Goal: Communication & Community: Ask a question

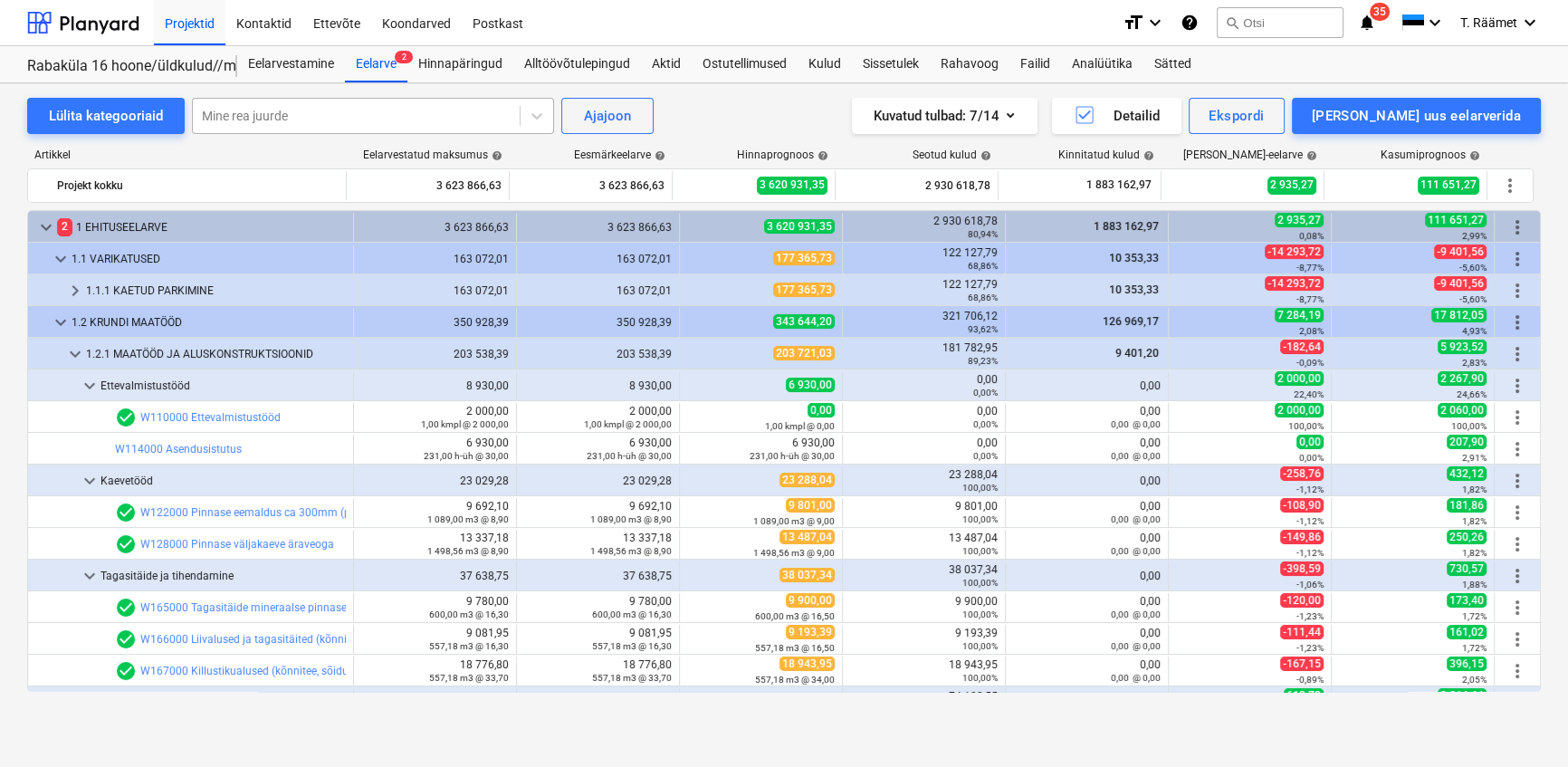
click at [315, 119] on div at bounding box center [356, 116] width 309 height 18
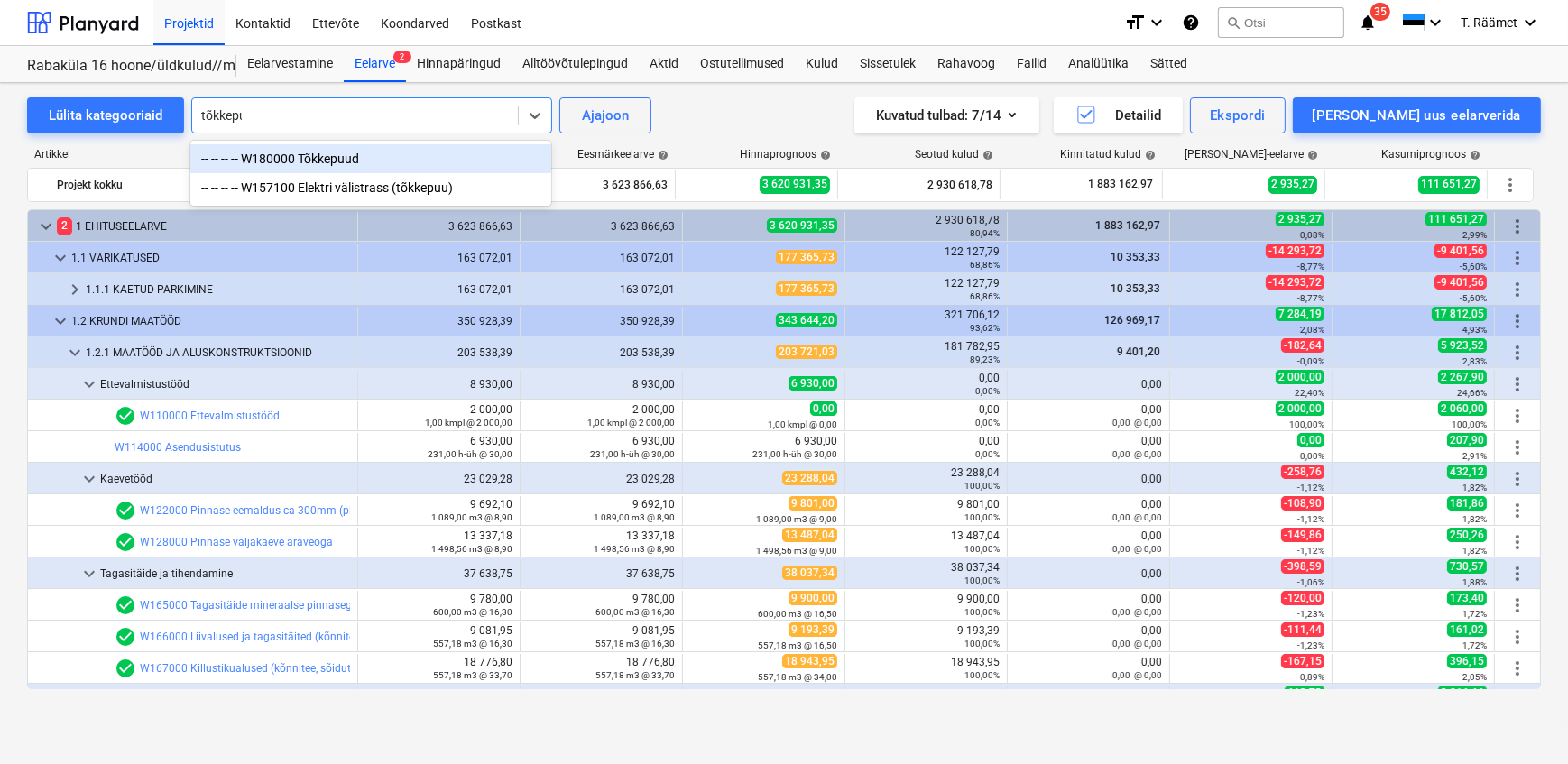
type input "tõkkepuu"
click at [319, 158] on div "-- -- -- -- W180000 Tõkkepuud" at bounding box center [371, 159] width 361 height 29
click at [319, 158] on div "Artikkel" at bounding box center [189, 155] width 325 height 13
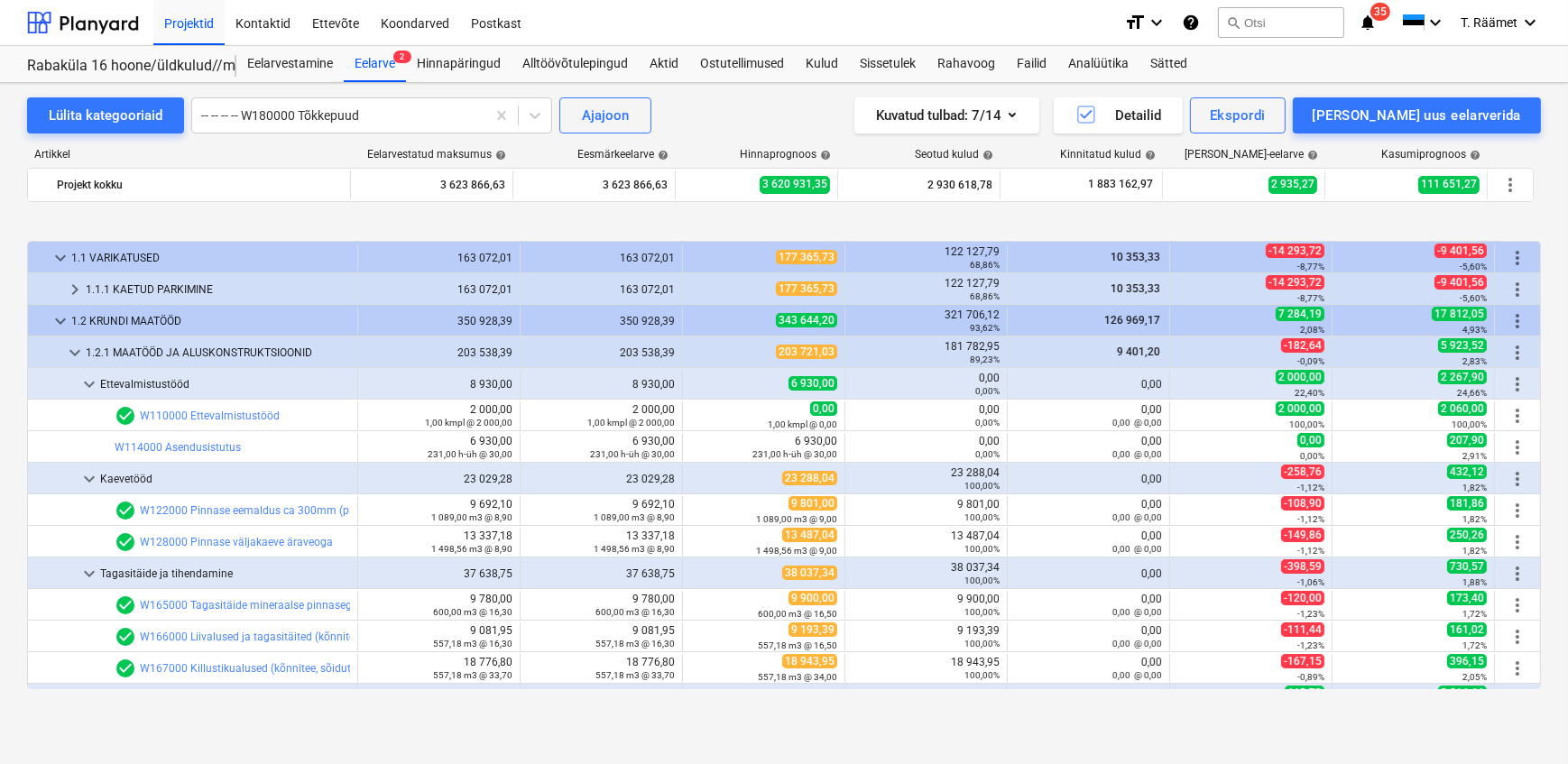
scroll to position [663, 0]
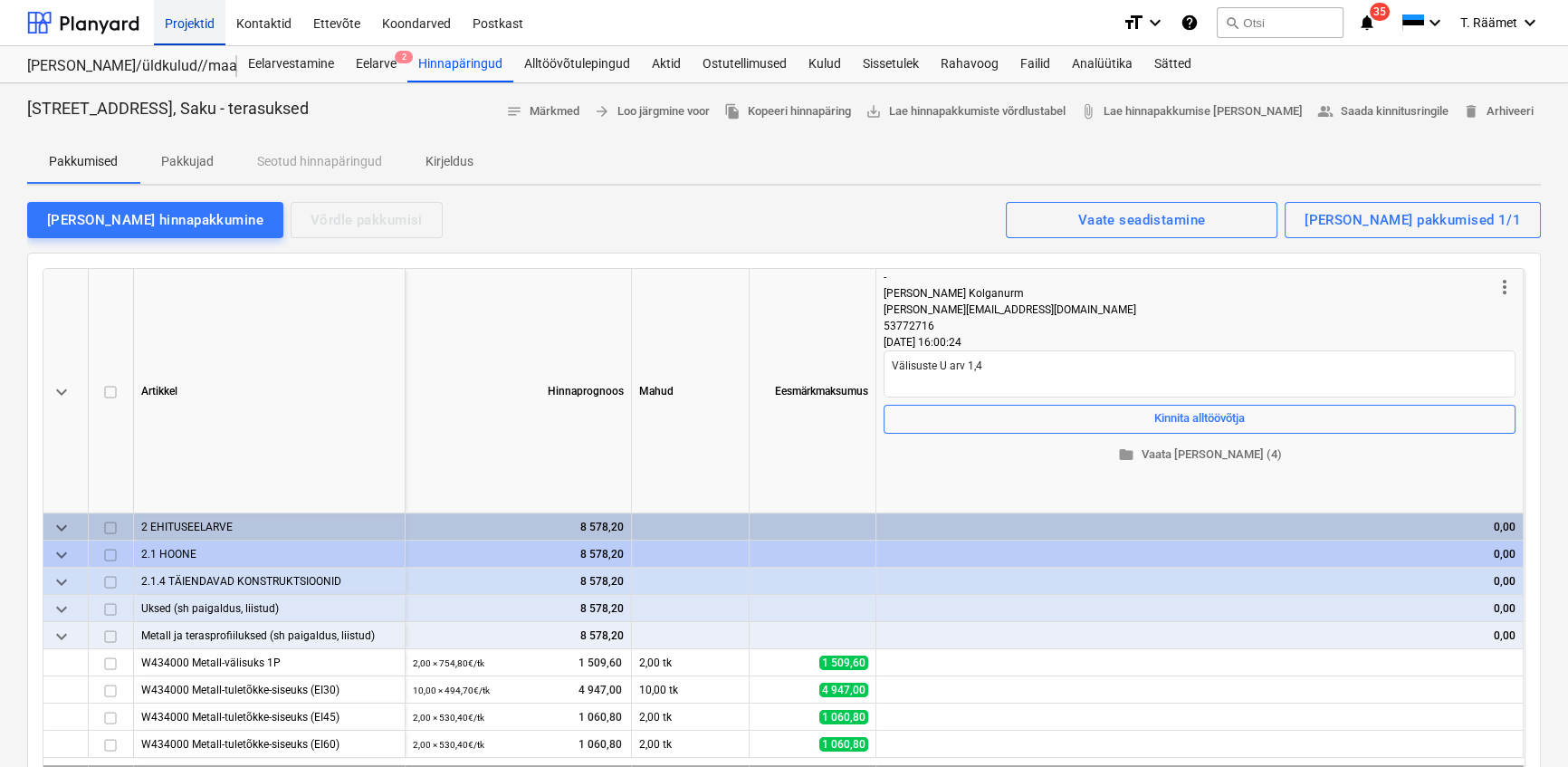
click at [188, 22] on div "Projektid" at bounding box center [190, 22] width 72 height 46
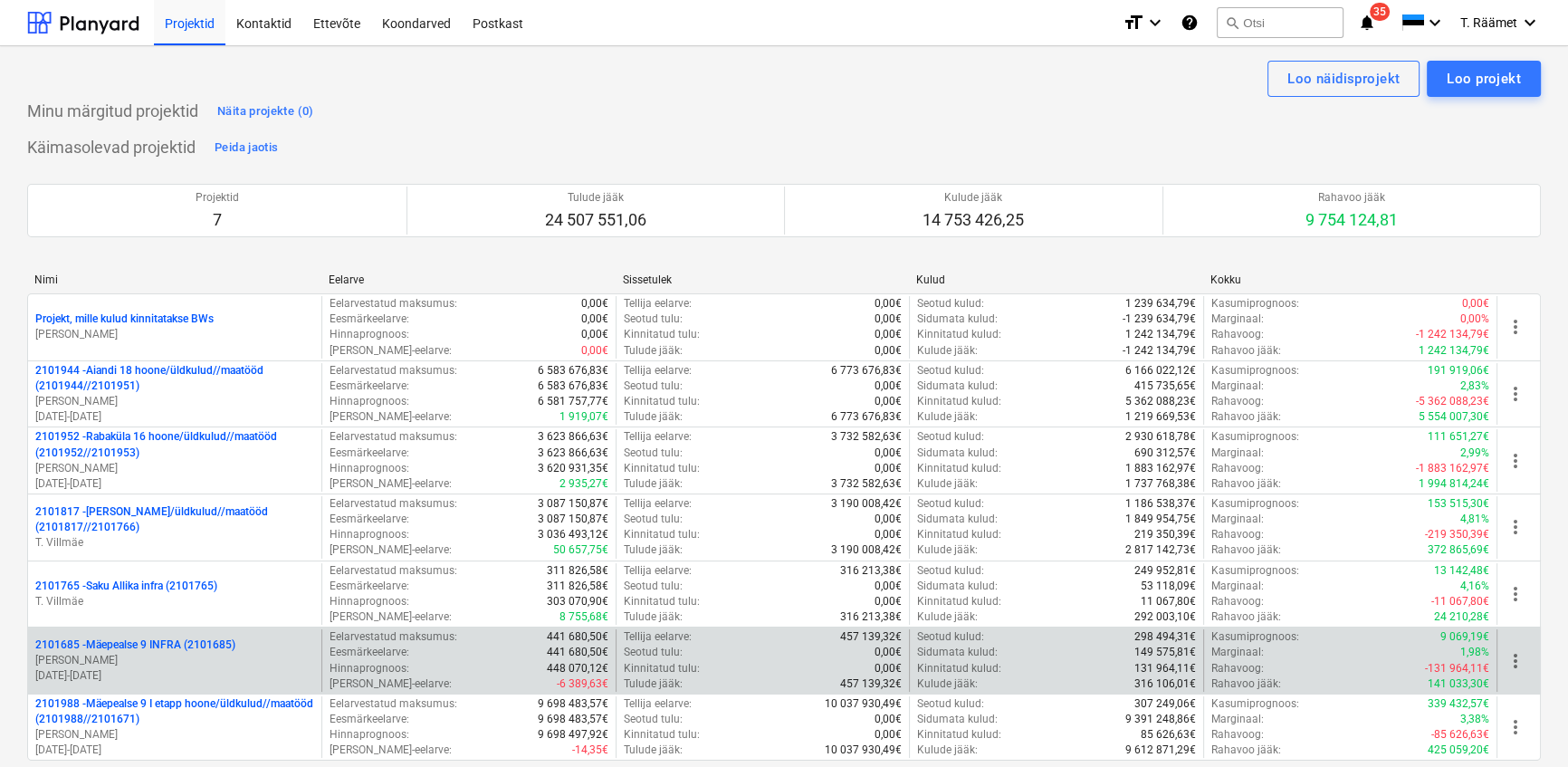
click at [135, 641] on p "2101685 - Mäepealse 9 INFRA (2101685)" at bounding box center [135, 644] width 201 height 15
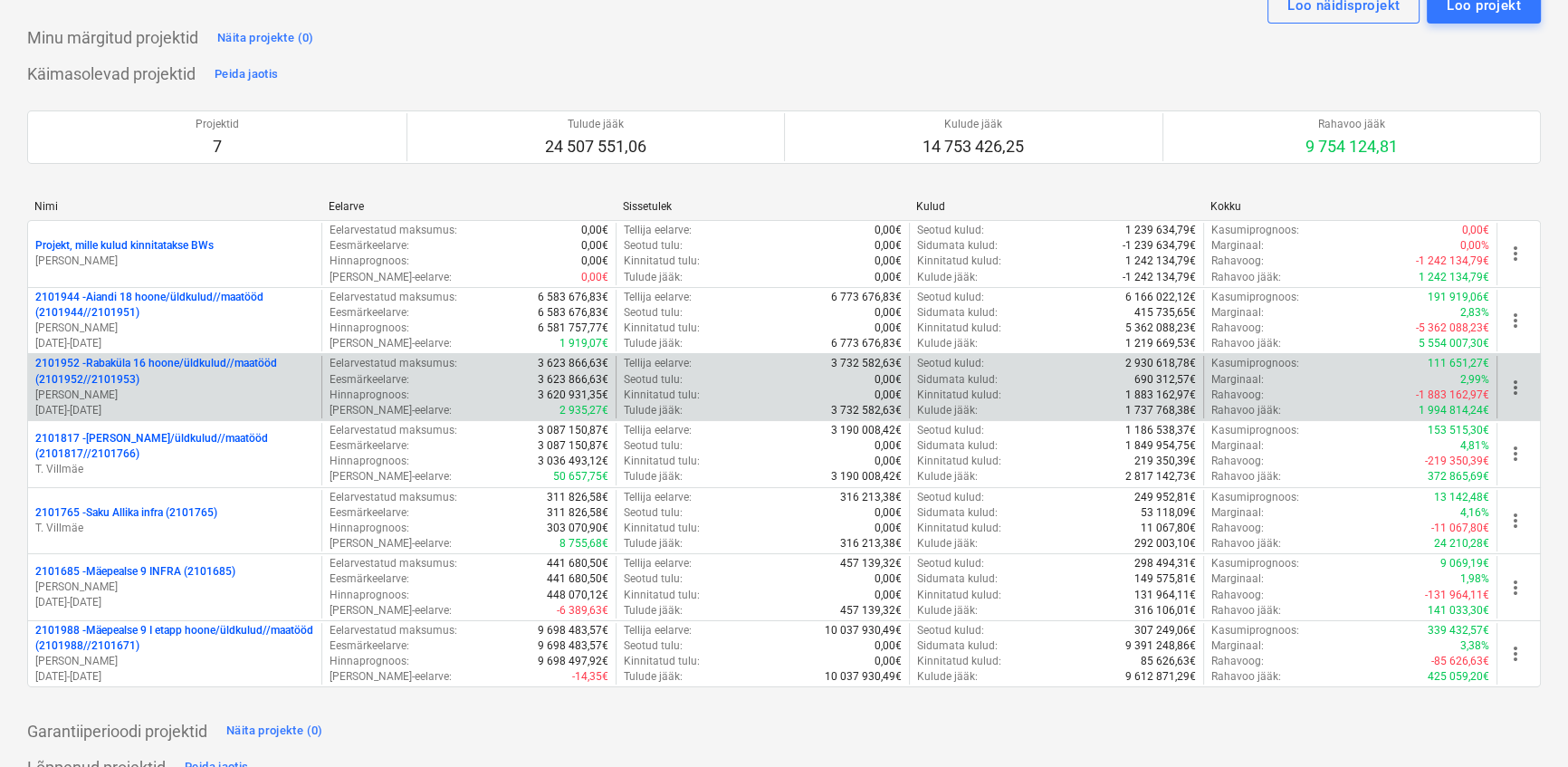
scroll to position [246, 0]
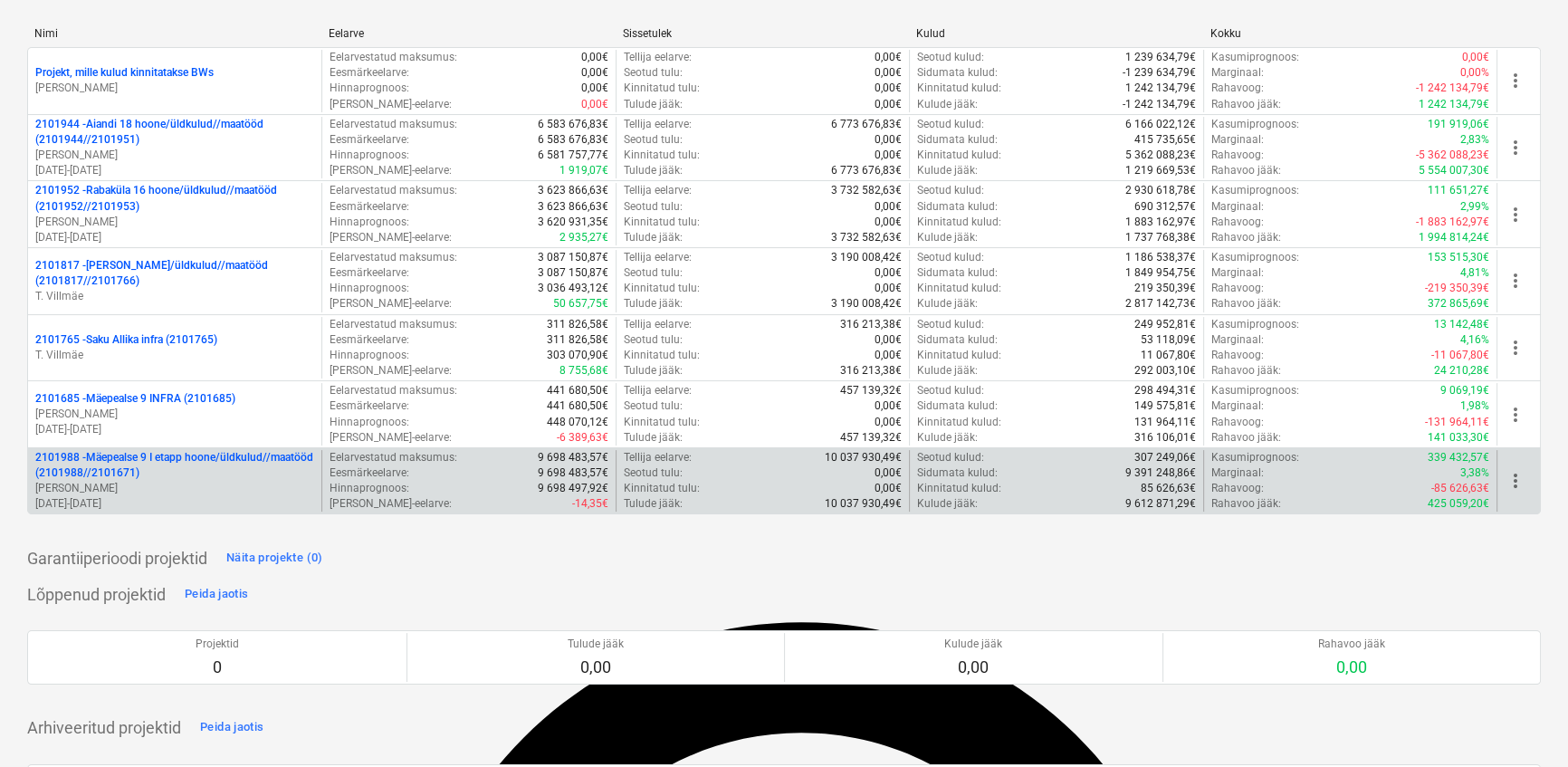
click at [153, 464] on p "2101988 - Mäepealse 9 I etapp hoone/üldkulud//maatööd (2101988//2101671)" at bounding box center [174, 466] width 279 height 31
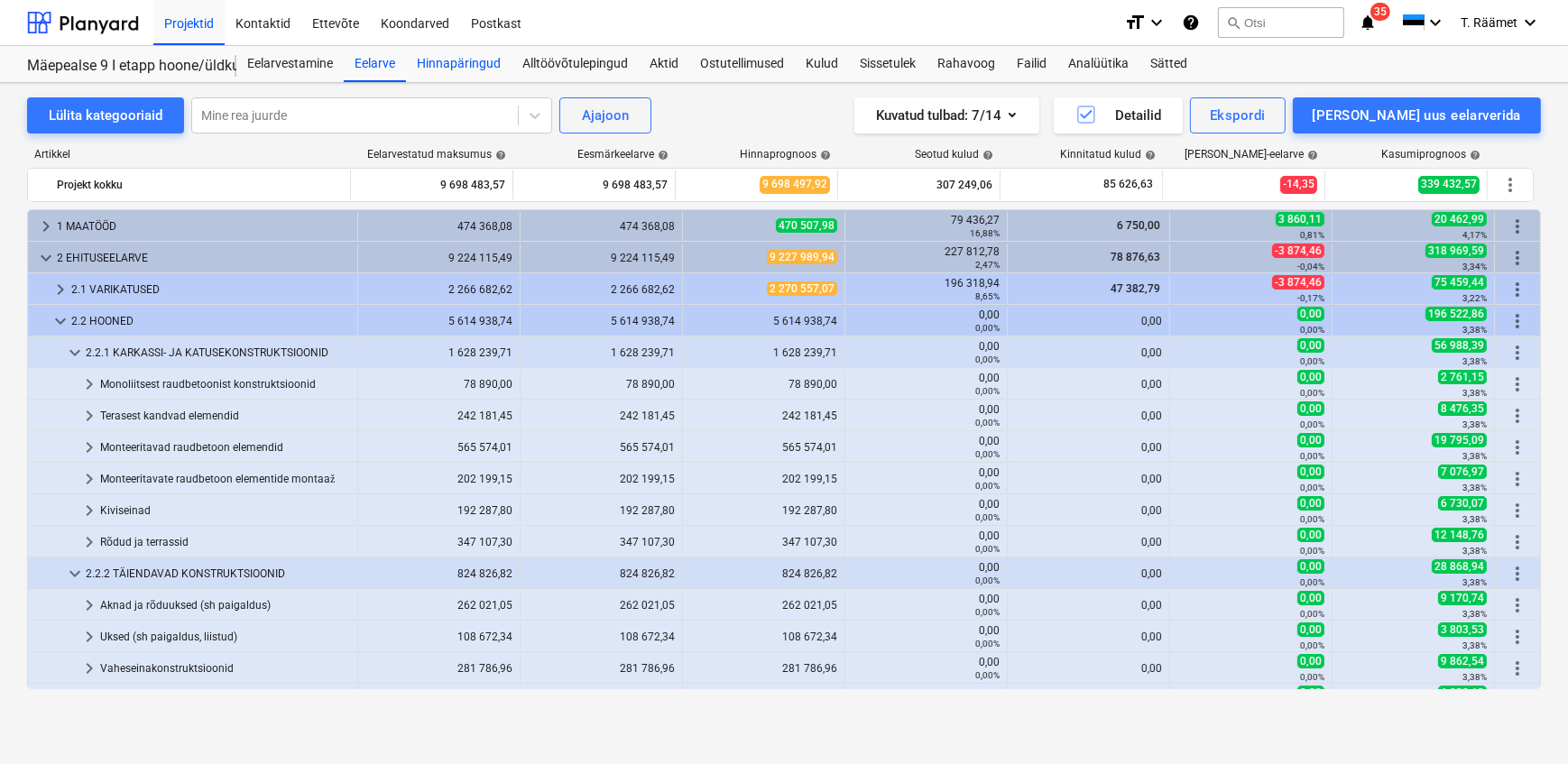
drag, startPoint x: 458, startPoint y: 53, endPoint x: 459, endPoint y: 71, distance: 18.0
click at [458, 53] on div "Hinnapäringud" at bounding box center [458, 64] width 106 height 36
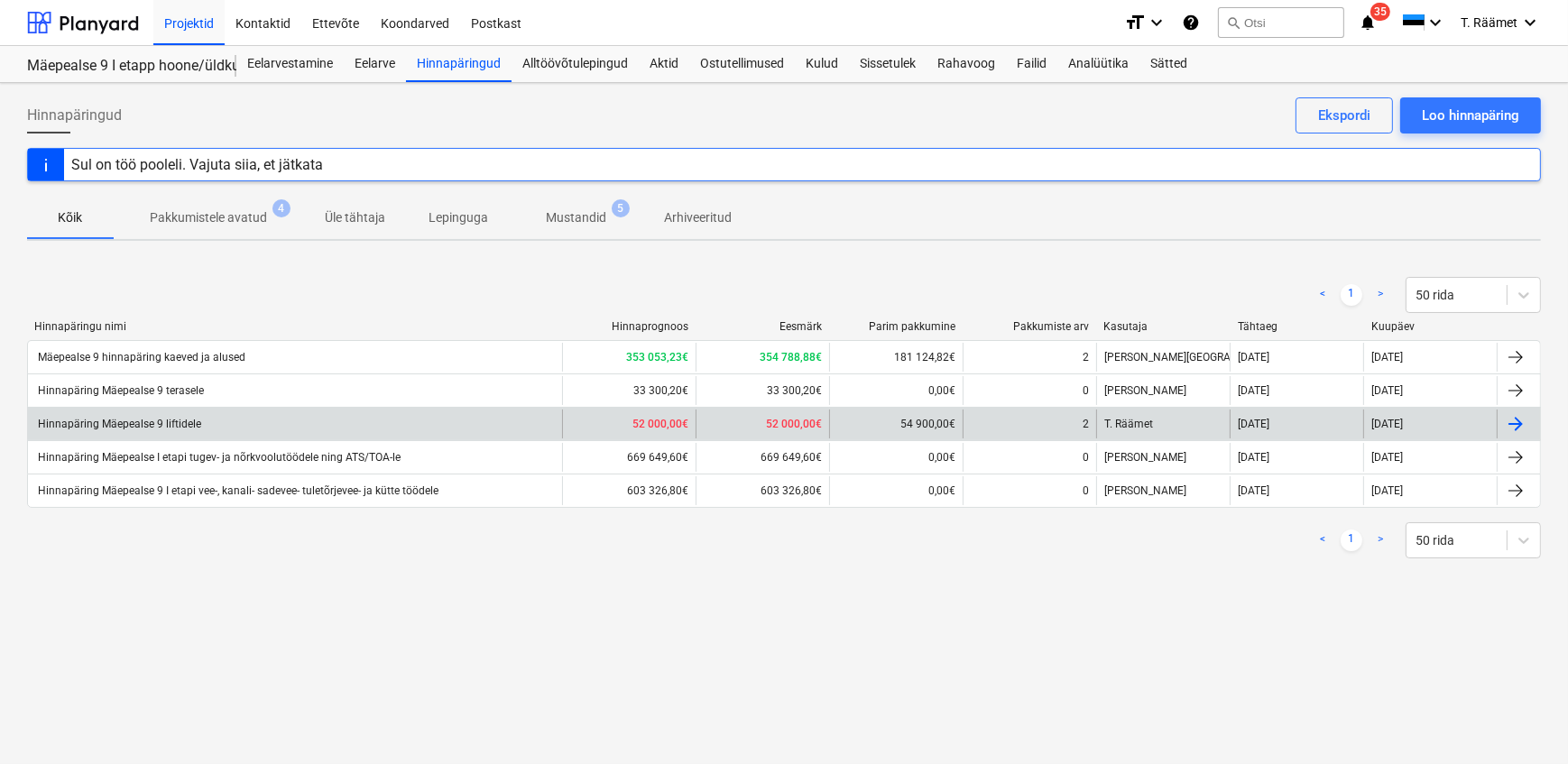
click at [125, 429] on div "Hinnapäring Mäepealse 9 liftidele" at bounding box center [118, 424] width 166 height 13
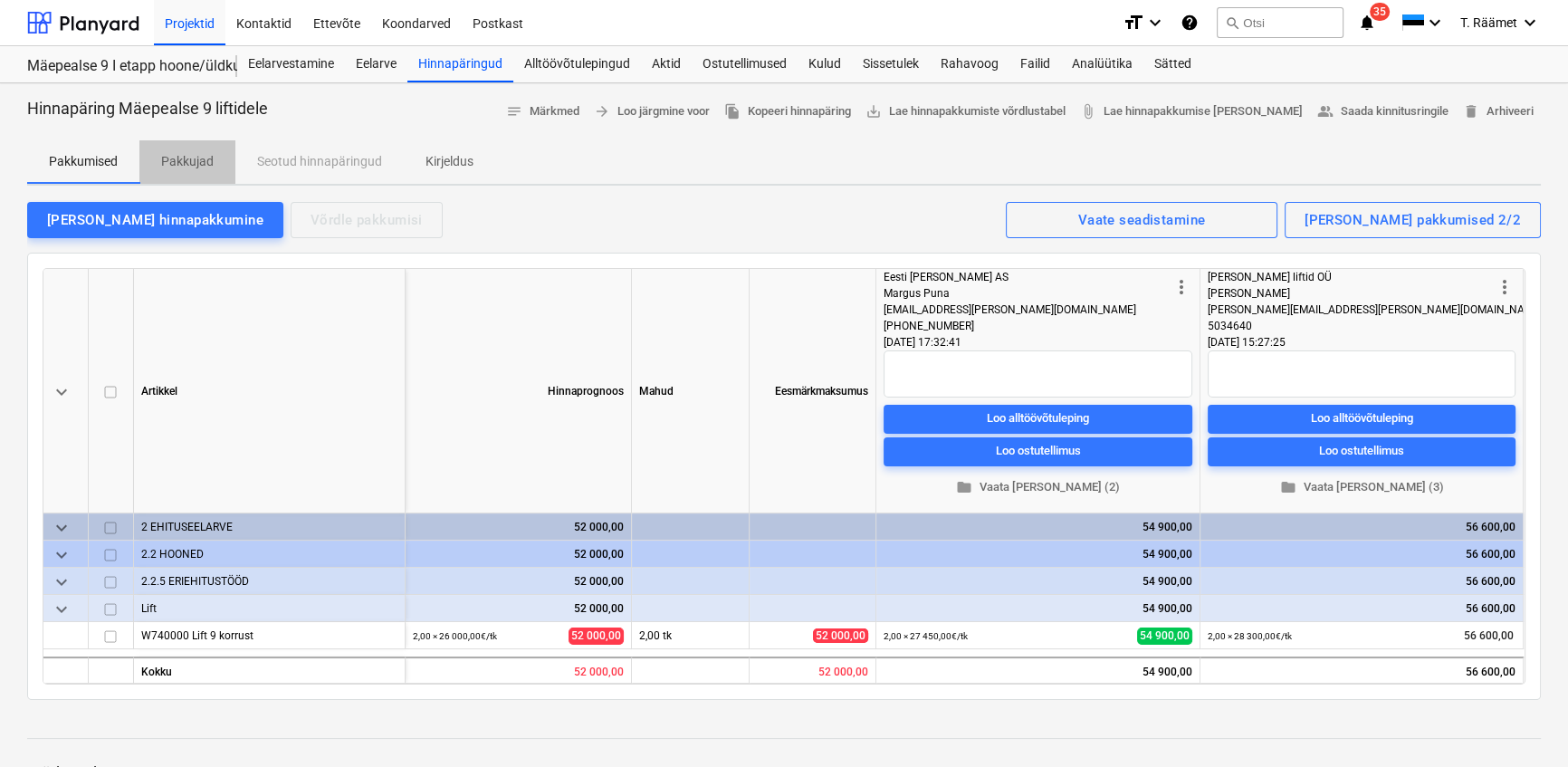
click at [189, 161] on p "Pakkujad" at bounding box center [188, 162] width 53 height 19
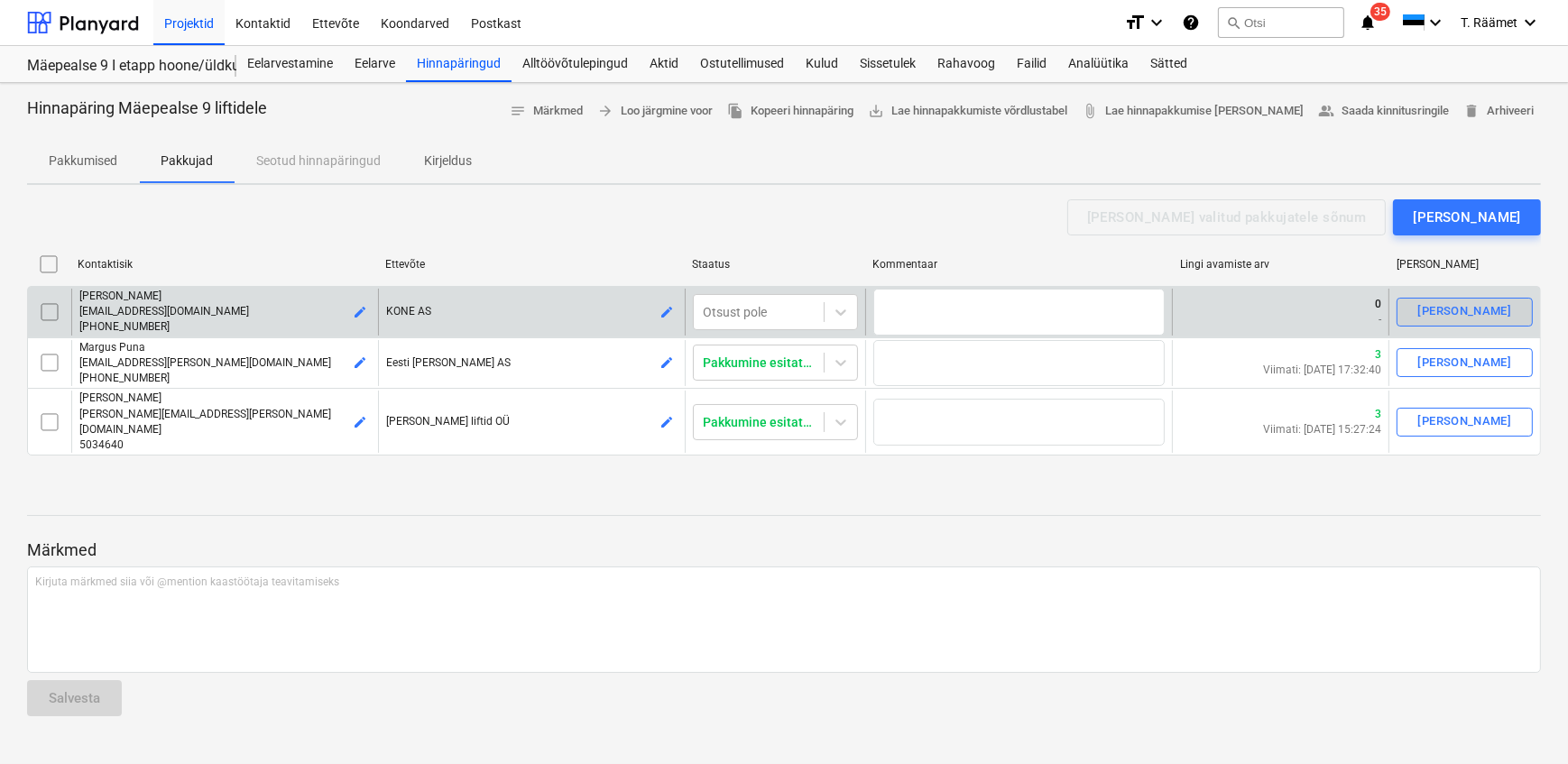
click at [1426, 318] on div "[PERSON_NAME]" at bounding box center [1465, 311] width 94 height 21
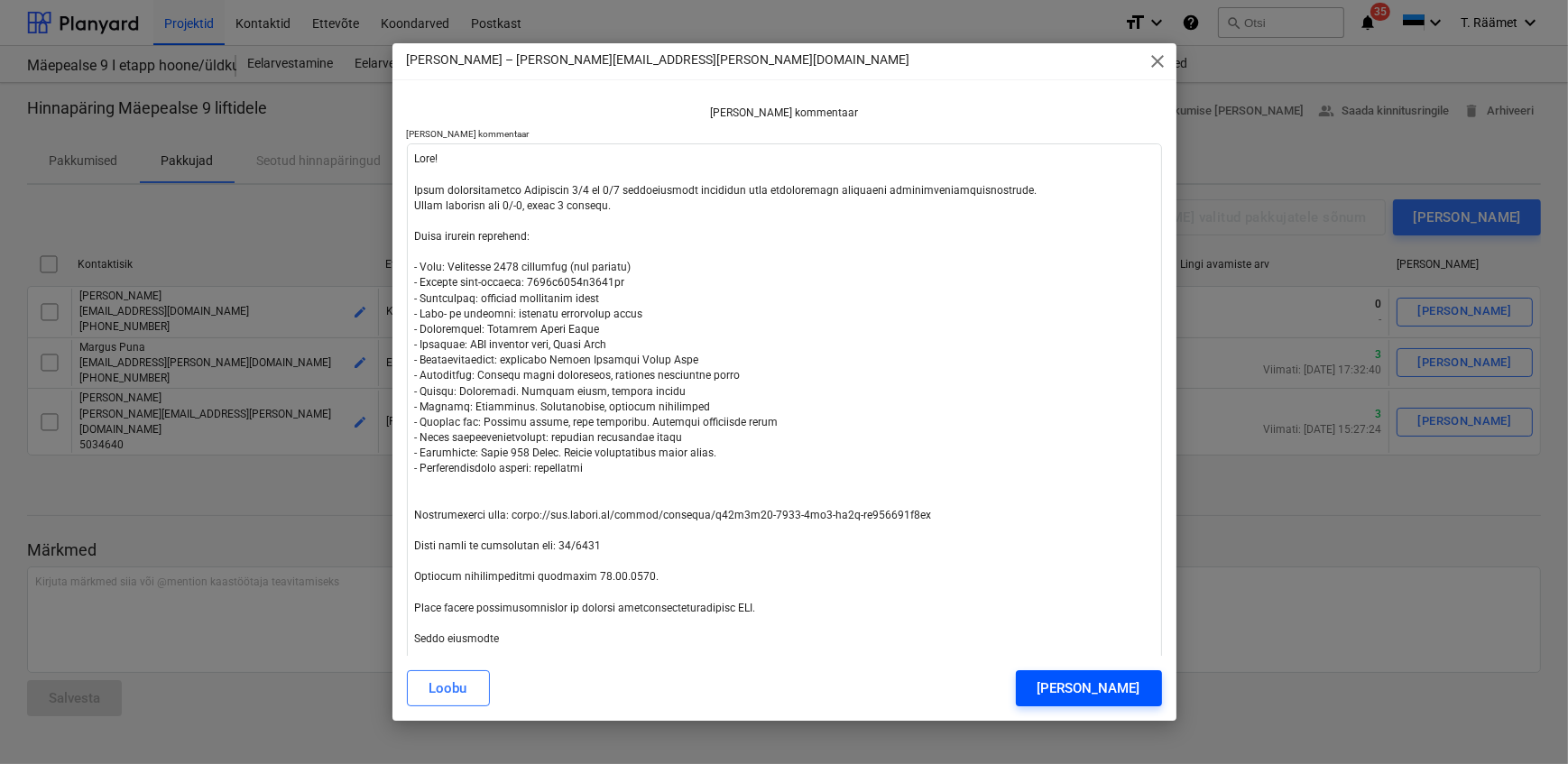
click at [1046, 684] on button "[PERSON_NAME]" at bounding box center [1089, 688] width 146 height 36
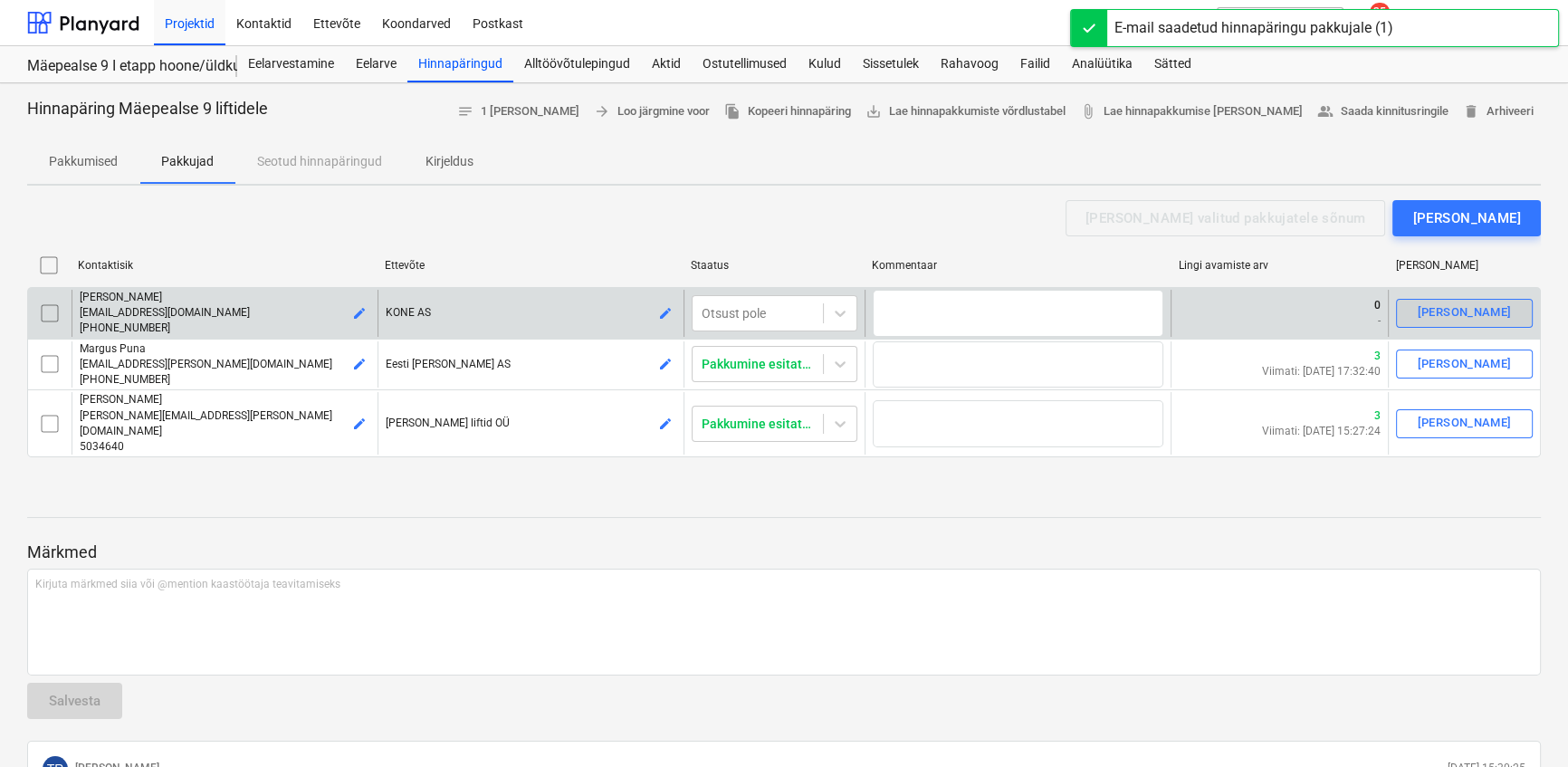
click at [1437, 315] on div "[PERSON_NAME]" at bounding box center [1465, 312] width 94 height 21
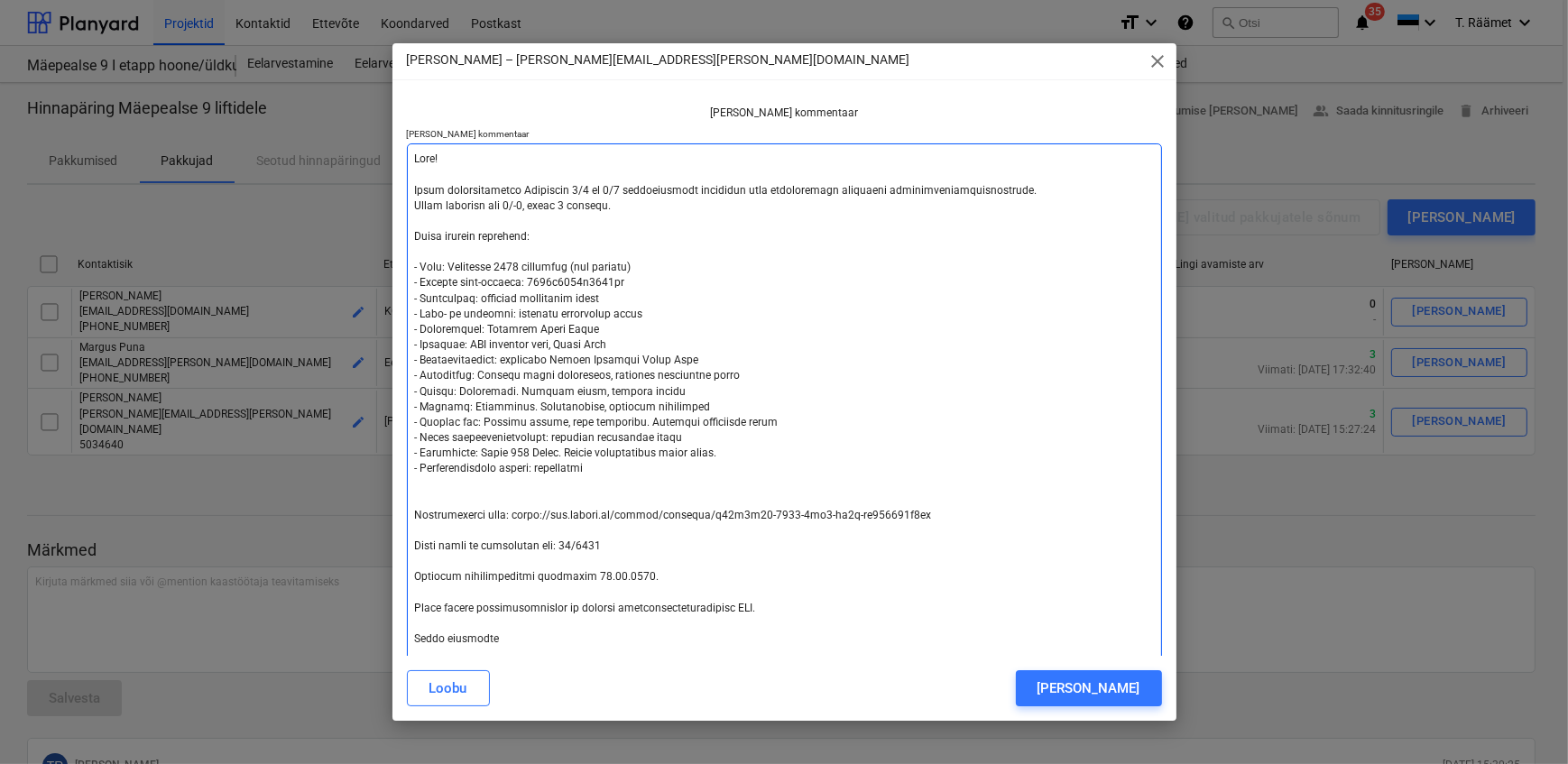
click at [413, 163] on textarea at bounding box center [784, 469] width 755 height 651
type textarea "x"
type textarea "Tere! Palun hinnapakkumist Mäepealse 9/1 ja 9/2 korterelamute liftidele koos pa…"
type textarea "x"
type textarea "Tere! Palun hinnapakkumist Mäepealse 9/1 ja 9/2 korterelamute liftidele koos pa…"
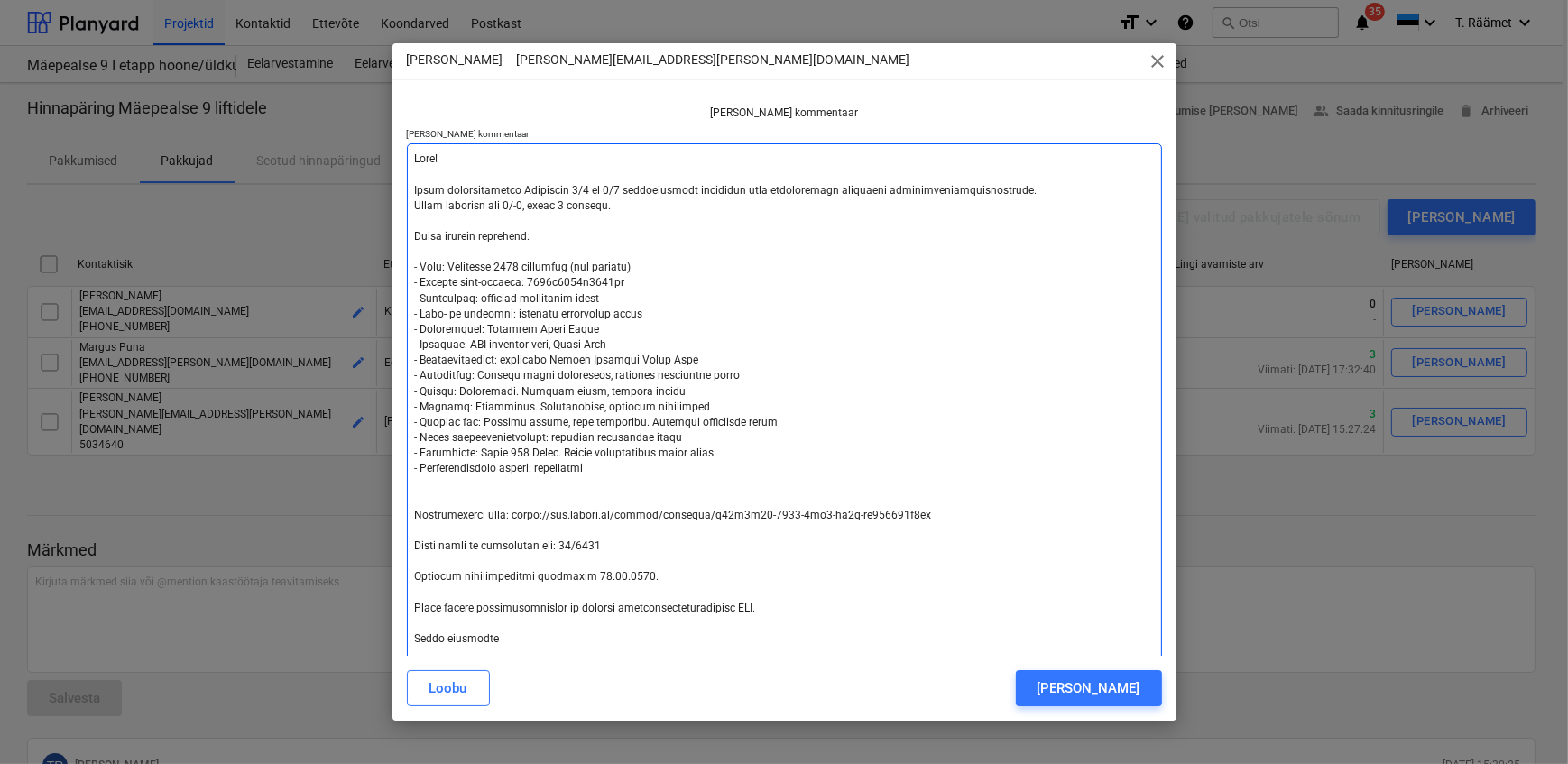
type textarea "x"
type textarea "Tere! Palun hinnapakkumist Mäepealse 9/1 ja 9/2 korterelamute liftidele koos pa…"
type textarea "x"
type textarea "T Tere! Palun hinnapakkumist Mäepealse 9/1 ja 9/2 korterelamute liftidele koos …"
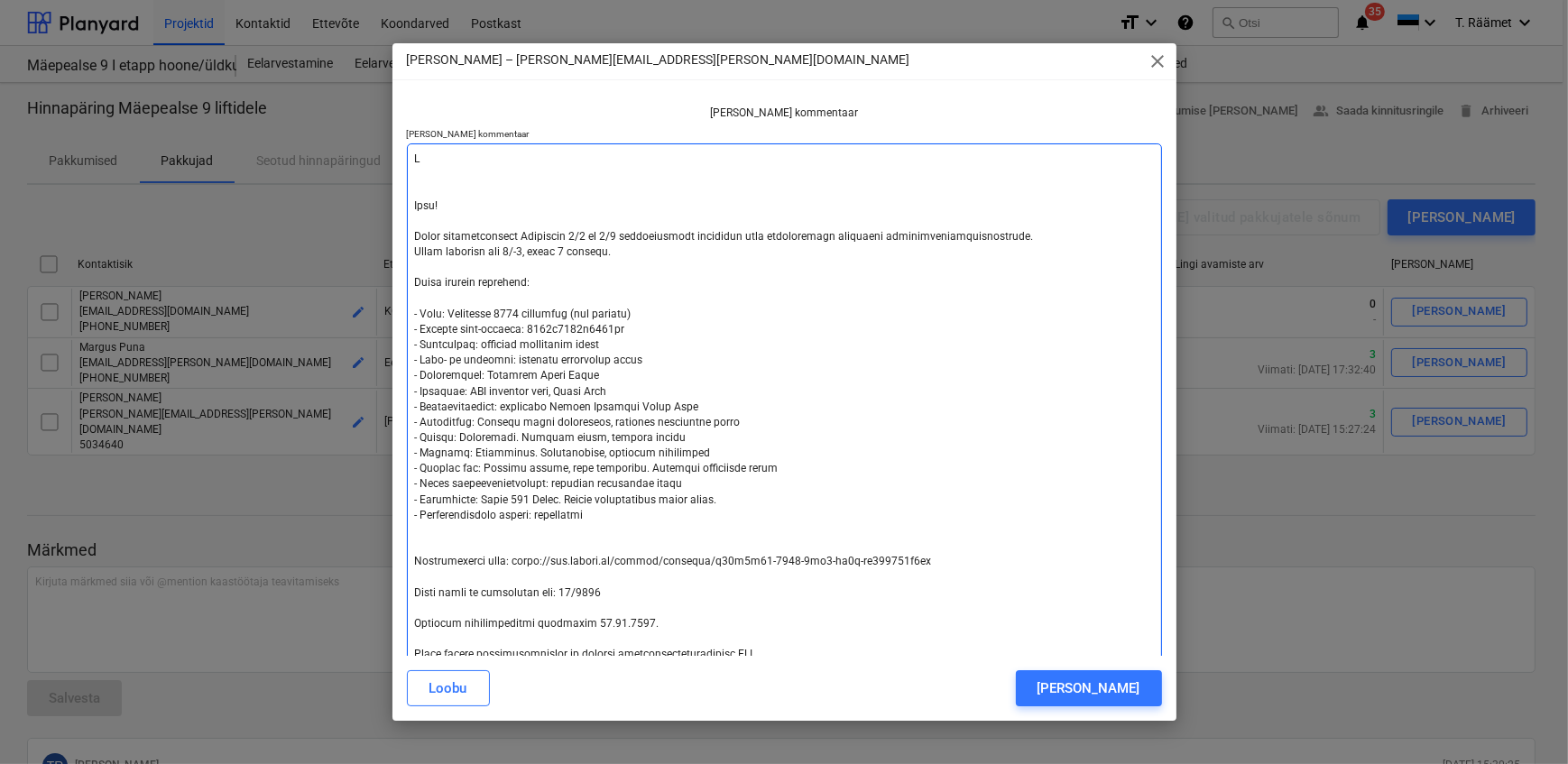
type textarea "x"
type textarea "Te Tere! Palun hinnapakkumist Mäepealse 9/1 ja 9/2 korterelamute liftidele koos…"
type textarea "x"
type textarea "Ter Tere! Palun hinnapakkumist Mäepealse 9/1 ja 9/2 korterelamute liftidele koo…"
type textarea "x"
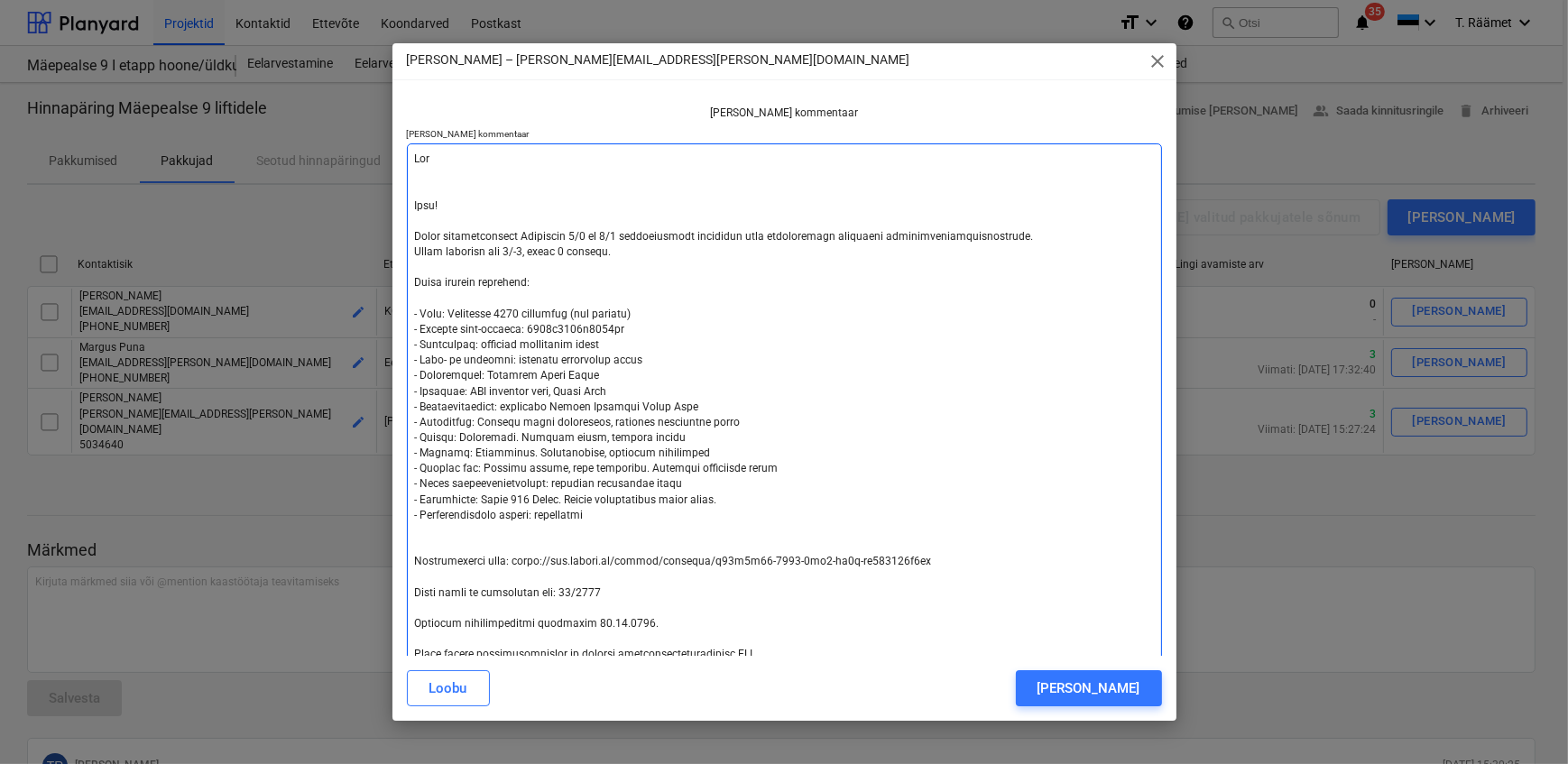
type textarea "Tere Tere! Palun hinnapakkumist Mäepealse 9/1 ja 9/2 korterelamute liftidele ko…"
type textarea "x"
type textarea "Tere Tere! Palun hinnapakkumist Mäepealse 9/1 ja 9/2 korterelamute liftidele ko…"
type textarea "x"
type textarea "Tere K Tere! Palun hinnapakkumist Mäepealse 9/1 ja 9/2 korterelamute liftidele …"
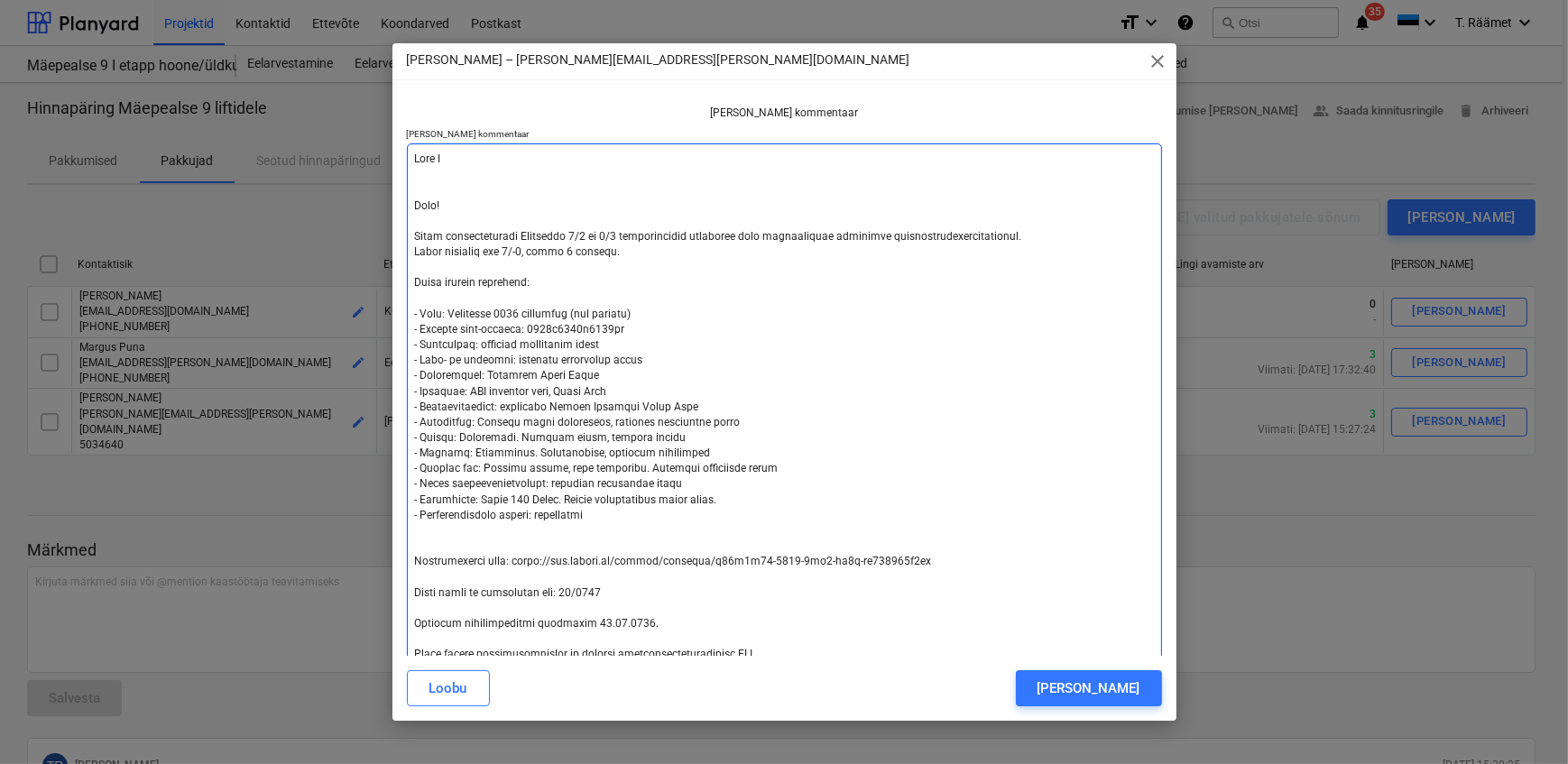
type textarea "x"
type textarea "Tere KA Tere! Palun hinnapakkumist Mäepealse 9/1 ja 9/2 korterelamute liftidele…"
type textarea "x"
type textarea "Tere KAl Tere! Palun hinnapakkumist Mäepealse 9/1 ja 9/2 korterelamute liftidel…"
type textarea "x"
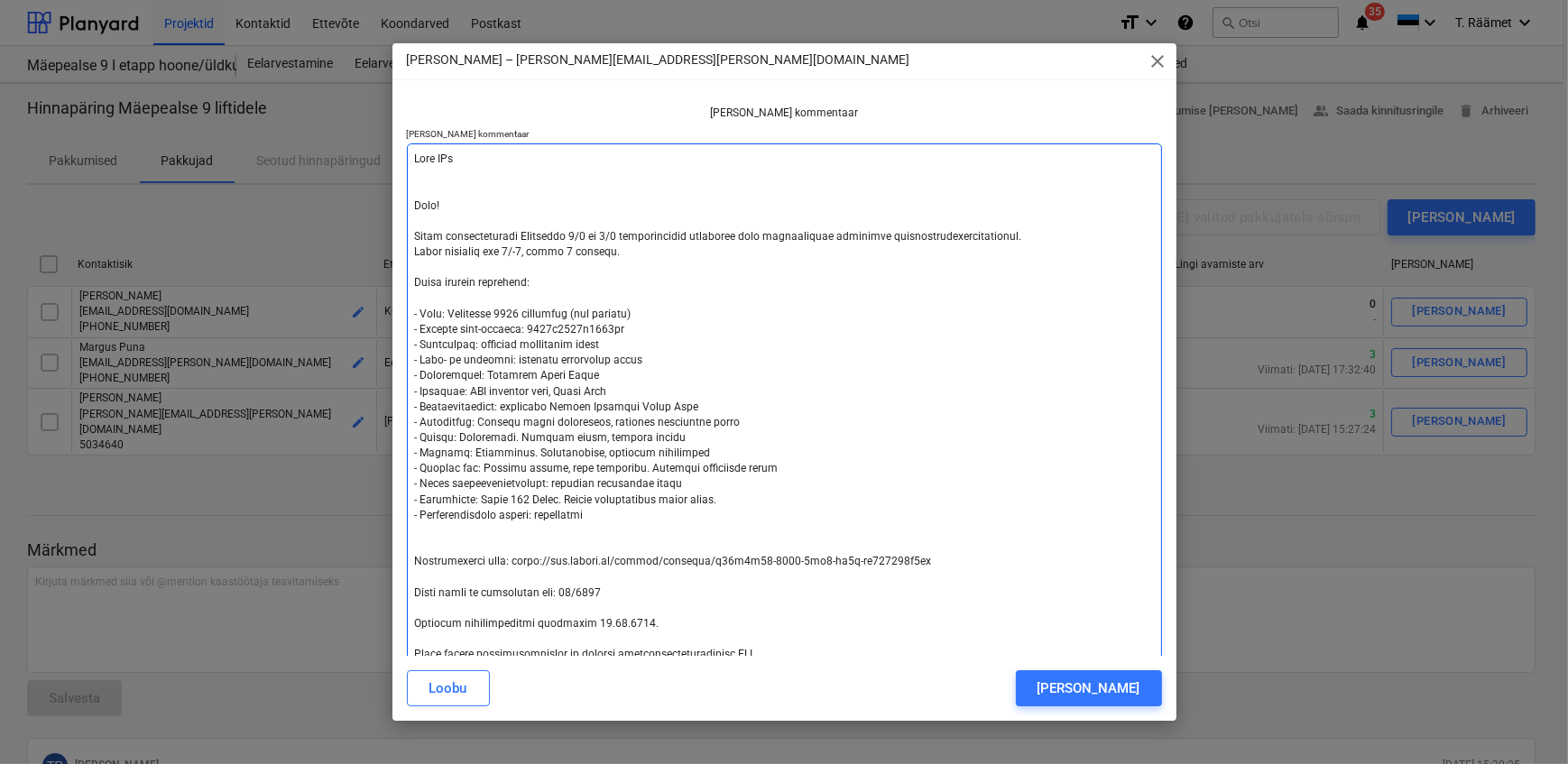
type textarea "Tere KAll Tere! Palun hinnapakkumist Mäepealse 9/1 ja 9/2 korterelamute liftide…"
type textarea "x"
type textarea "Tere KAlle Tere! Palun hinnapakkumist Mäepealse 9/1 ja 9/2 korterelamute liftid…"
type textarea "x"
type textarea "Tere KAlle! Tere! Palun hinnapakkumist Mäepealse 9/1 ja 9/2 korterelamute lifti…"
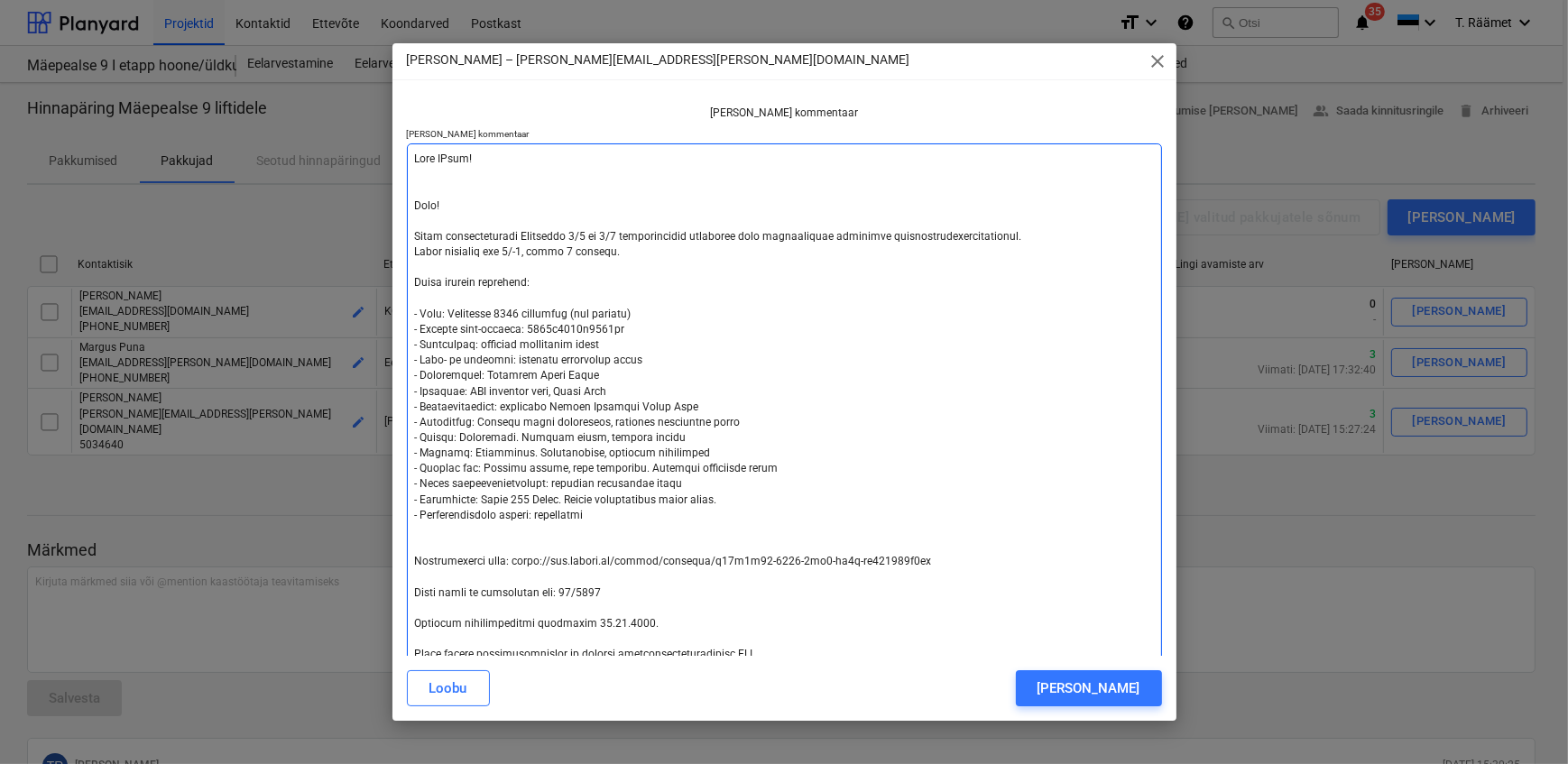
type textarea "x"
type textarea "Tere KAlle! Tere! Palun hinnapakkumist Mäepealse 9/1 ja 9/2 korterelamute lifti…"
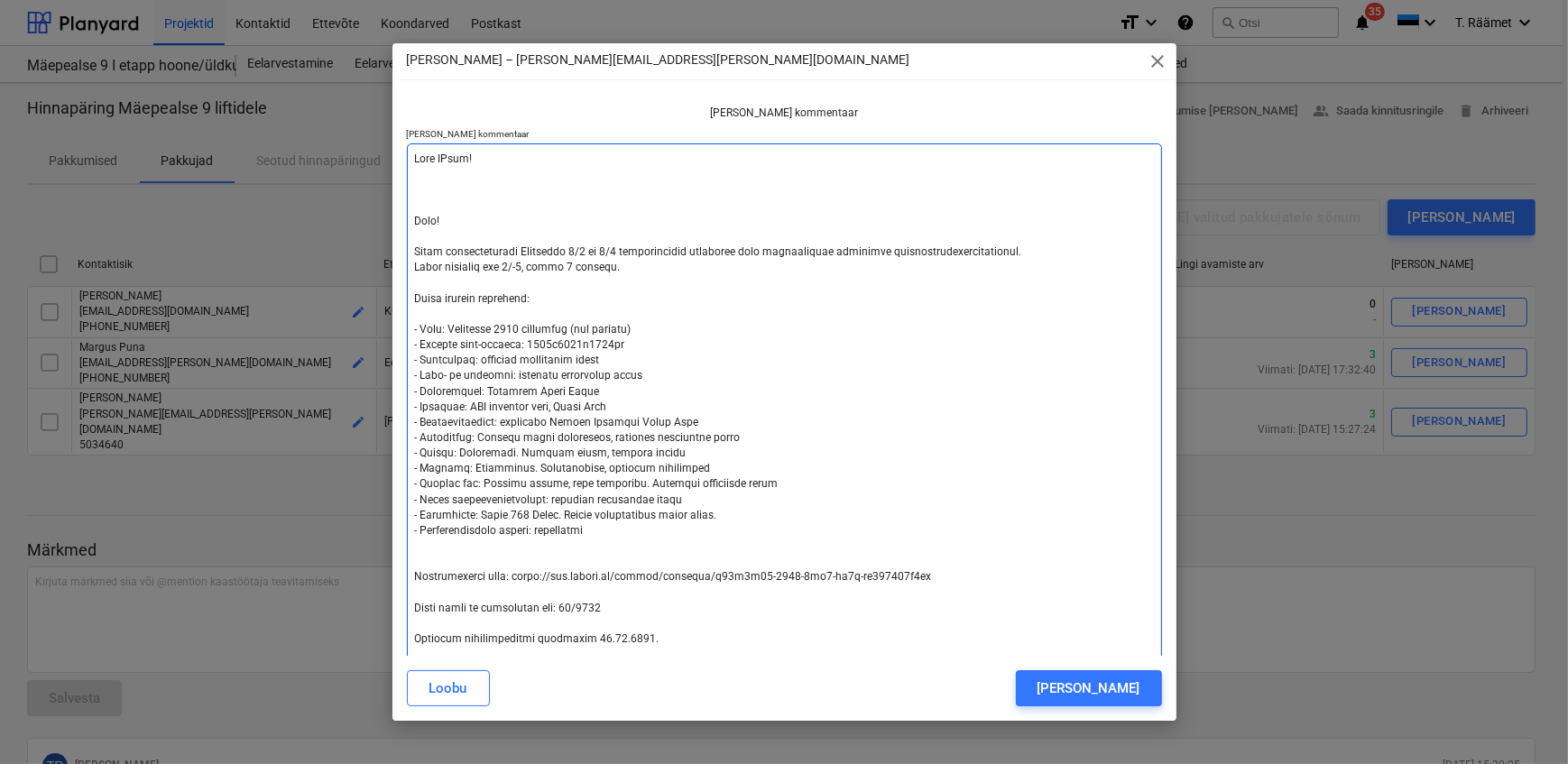
type textarea "x"
type textarea "Tere KAlle! Tere! Palun hinnapakkumist Mäepealse 9/1 ja 9/2 korterelamute lifti…"
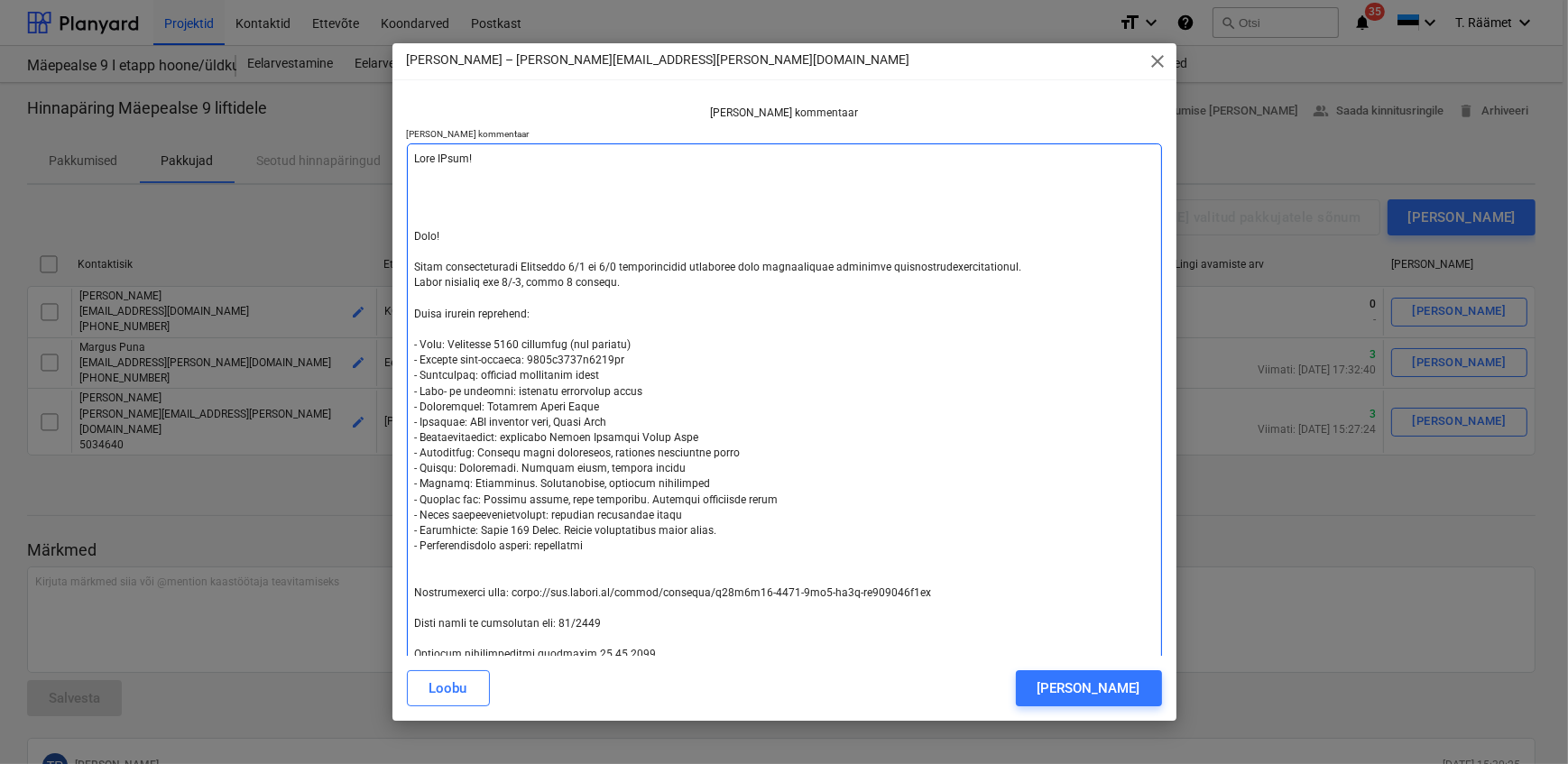
type textarea "x"
type textarea "Tere KAlle! K Tere! Palun hinnapakkumist Mäepealse 9/1 ja 9/2 korterelamute lif…"
type textarea "x"
type textarea "Tere KAlle! KA Tere! Palun hinnapakkumist Mäepealse 9/1 ja 9/2 korterelamute li…"
type textarea "x"
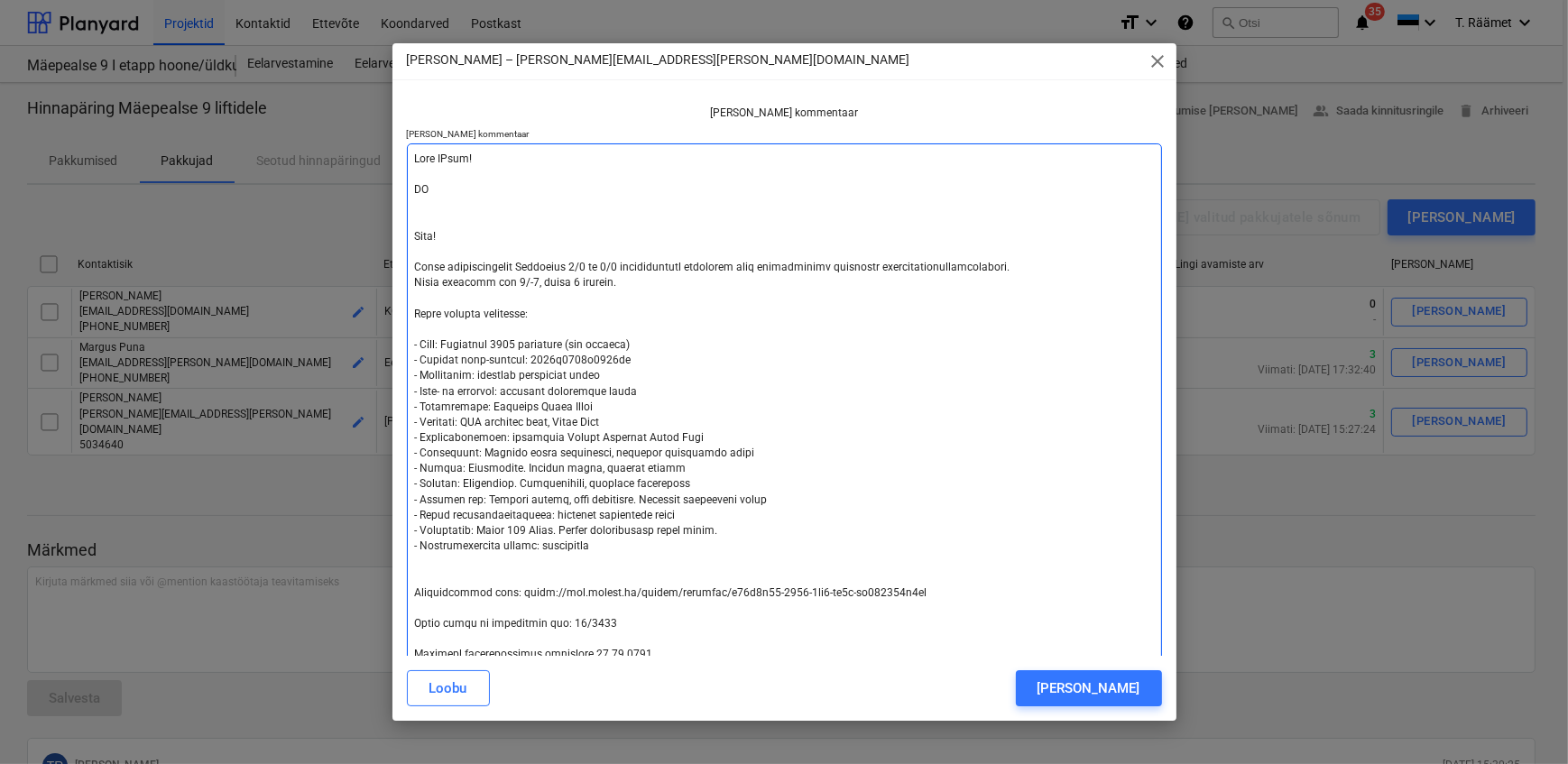
type textarea "Tere KAlle! KAs Tere! Palun hinnapakkumist Mäepealse 9/1 ja 9/2 korterelamute l…"
type textarea "x"
type textarea "Tere KAlle! KAs Tere! Palun hinnapakkumist Mäepealse 9/1 ja 9/2 korterelamute l…"
type textarea "x"
type textarea "Tere KAlle! KAs o Tere! Palun hinnapakkumist Mäepealse 9/1 ja 9/2 korterelamute…"
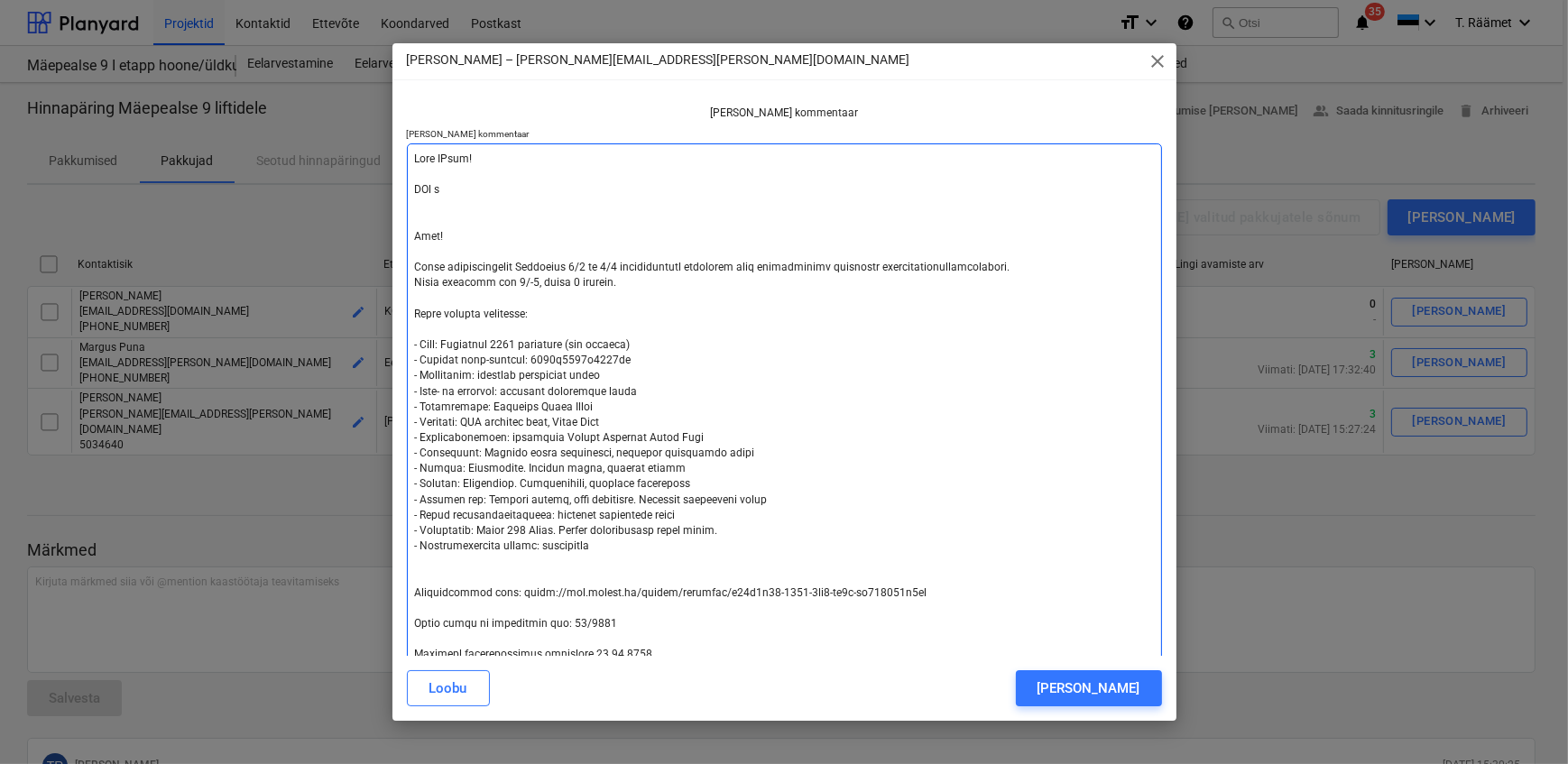
type textarea "x"
type textarea "Tere KAlle! KAs ol Tere! Palun hinnapakkumist Mäepealse 9/1 ja 9/2 korterelamut…"
type textarea "x"
type textarea "Tere KAlle! KAs ole Tere! Palun hinnapakkumist Mäepealse 9/1 ja 9/2 korterelamu…"
type textarea "x"
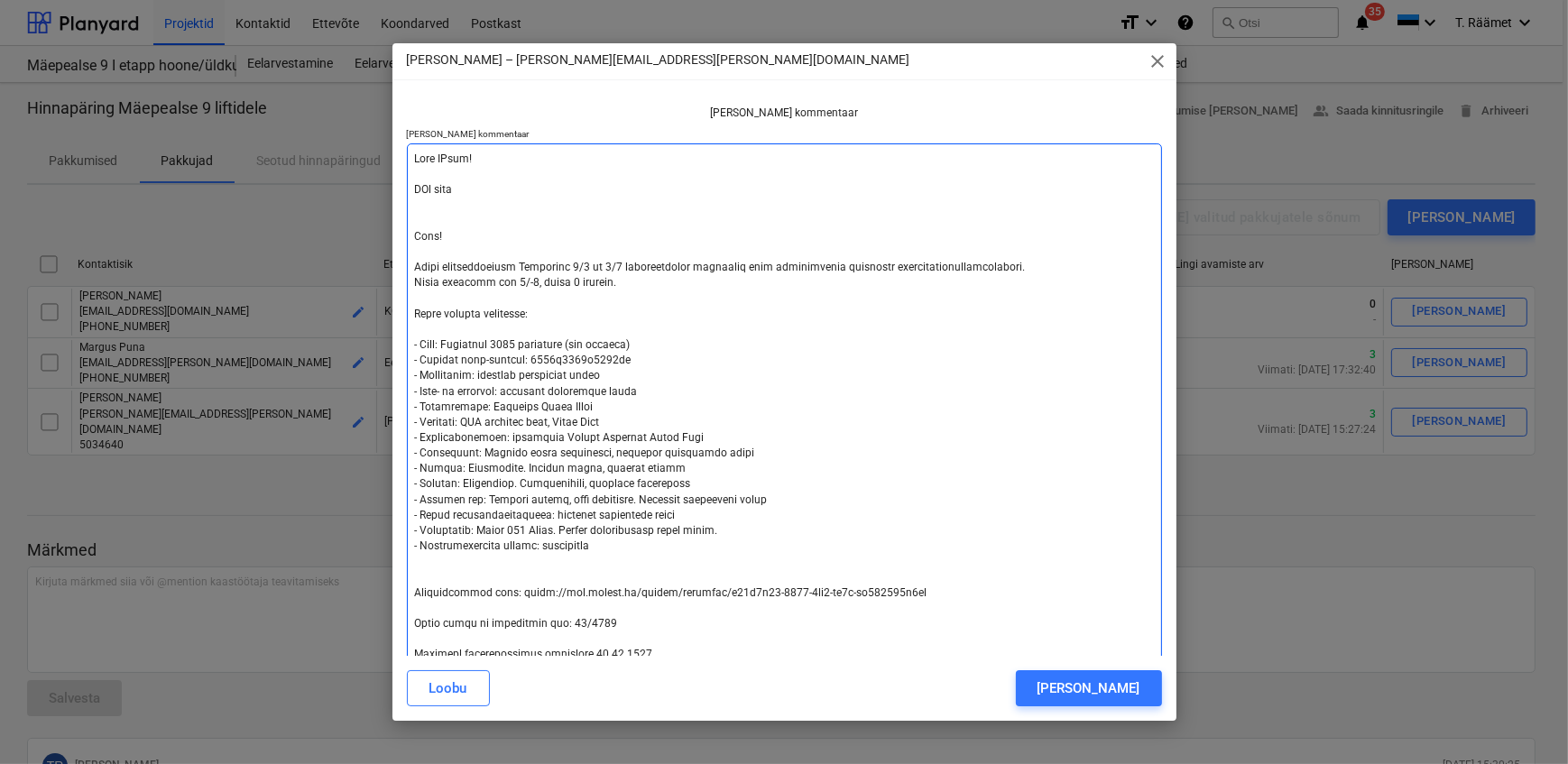
type textarea "Tere KAlle! KAs olete Tere! Palun hinnapakkumist Mäepealse 9/1 ja 9/2 korterela…"
type textarea "x"
type textarea "Tere KAlle! KAs olet Tere! Palun hinnapakkumist Mäepealse 9/1 ja 9/2 korterelam…"
type textarea "x"
type textarea "Tere KAlle! KAs ole Tere! Palun hinnapakkumist Mäepealse 9/1 ja 9/2 korterelamu…"
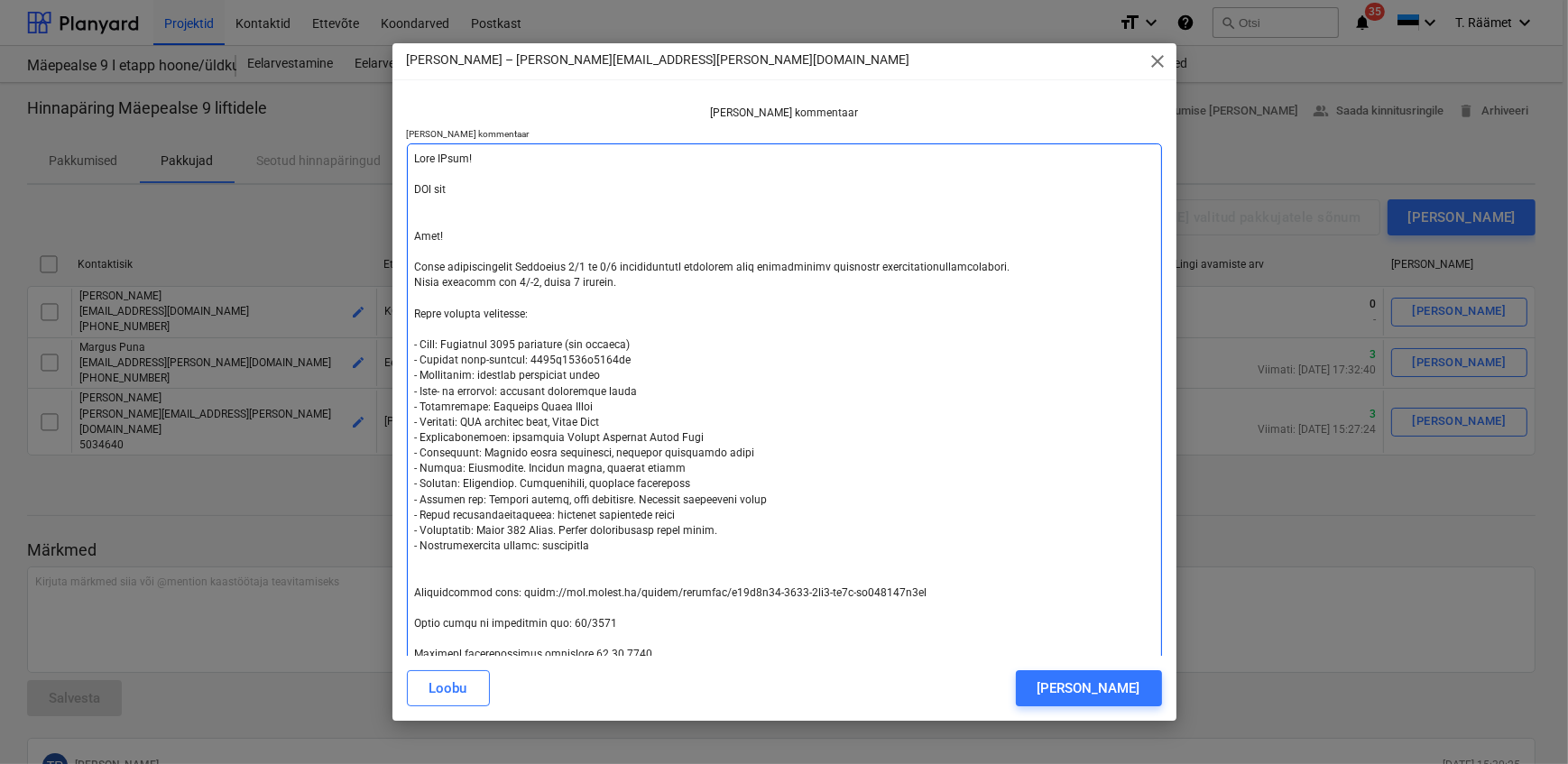
type textarea "x"
type textarea "Tere KAlle! KAs ol Tere! Palun hinnapakkumist Mäepealse 9/1 ja 9/2 korterelamut…"
type textarea "x"
type textarea "Tere KAlle! KAs o Tere! Palun hinnapakkumist Mäepealse 9/1 ja 9/2 korterelamute…"
type textarea "x"
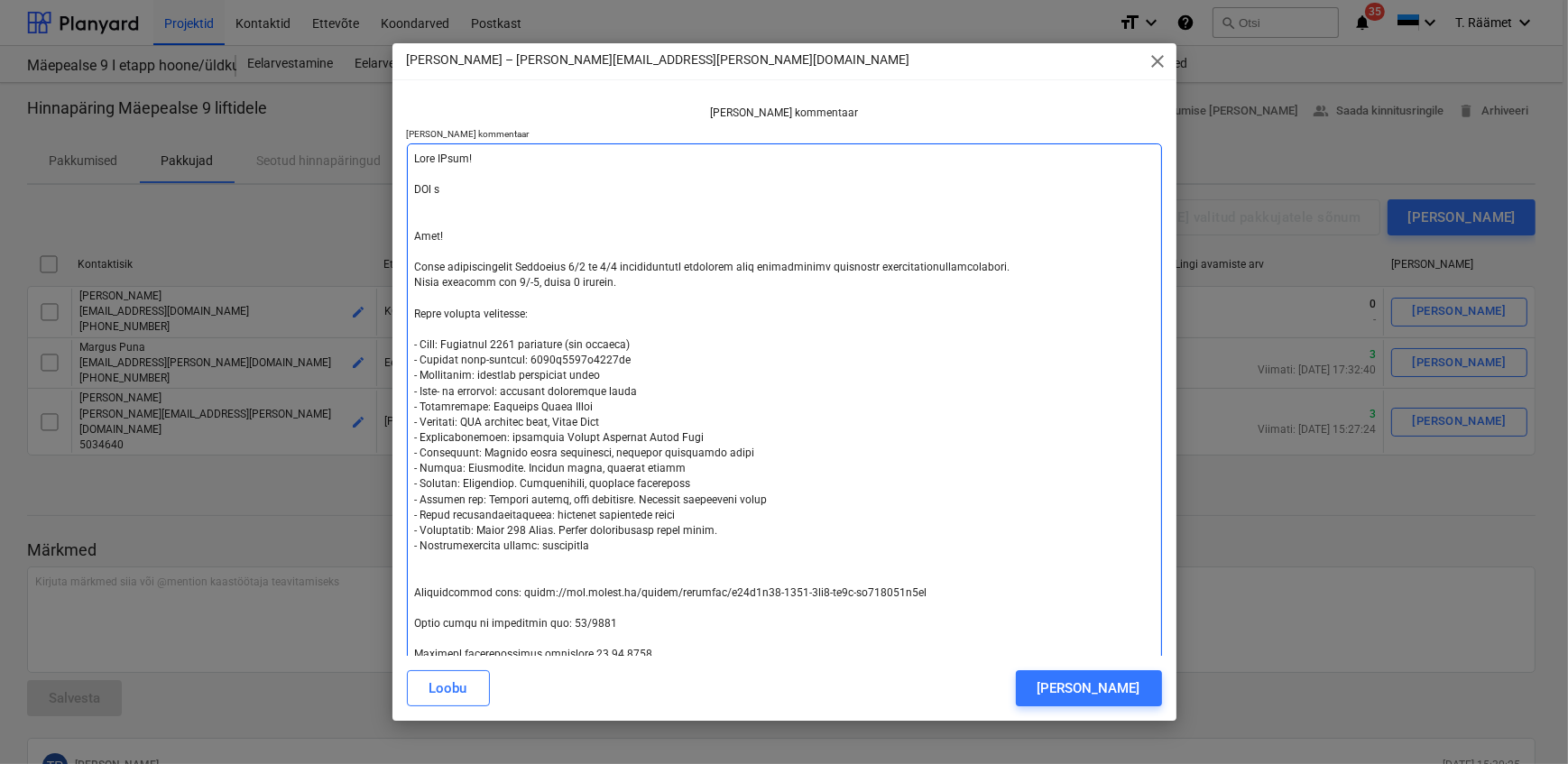
type textarea "Tere KAlle! KAs Tere! Palun hinnapakkumist Mäepealse 9/1 ja 9/2 korterelamute l…"
type textarea "x"
type textarea "Tere KAlle! KAs Tere! Palun hinnapakkumist Mäepealse 9/1 ja 9/2 korterelamute l…"
type textarea "x"
type textarea "Tere KAlle! KA Tere! Palun hinnapakkumist Mäepealse 9/1 ja 9/2 korterelamute li…"
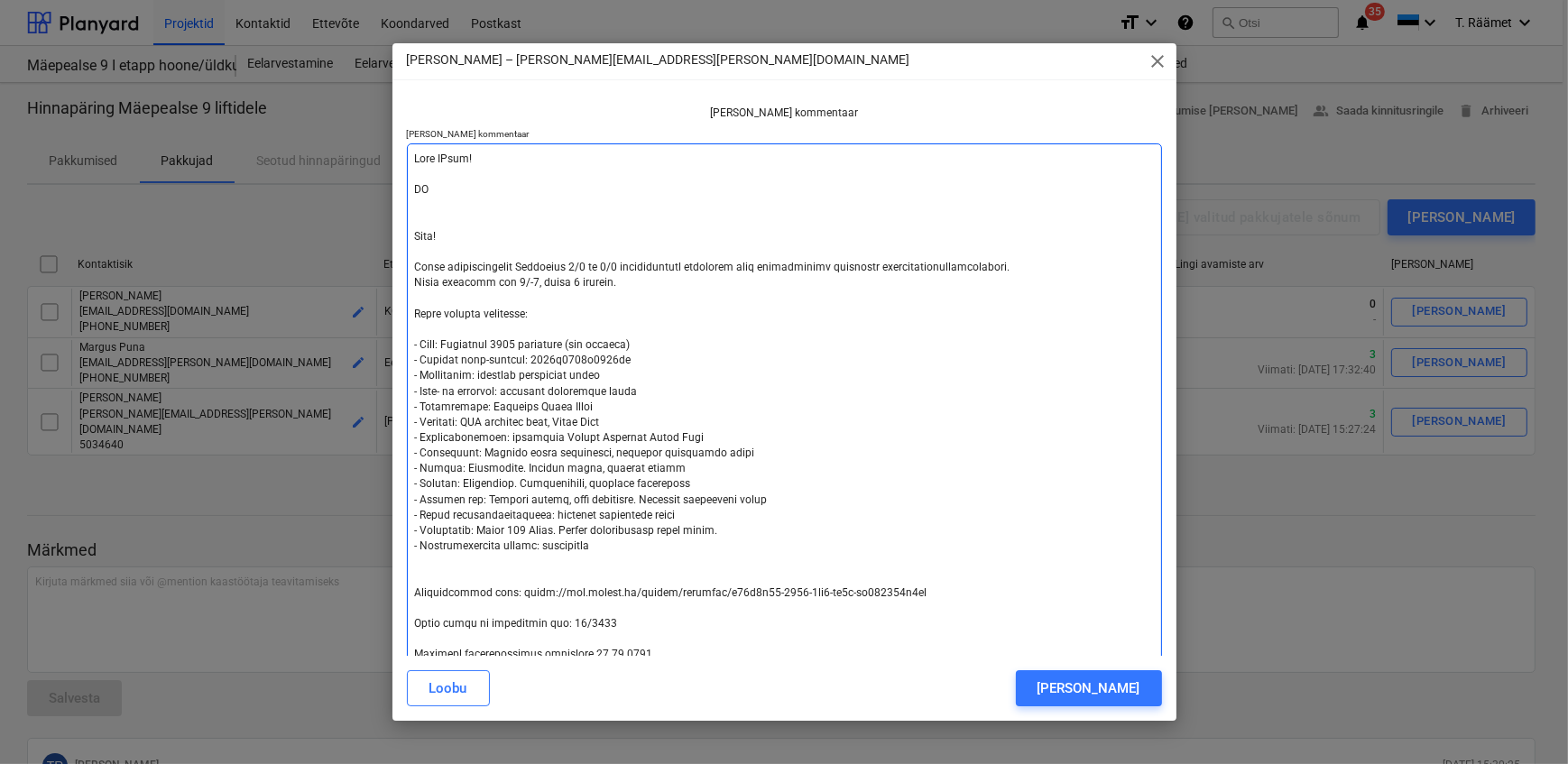
type textarea "x"
type textarea "Tere KAlle! K Tere! Palun hinnapakkumist Mäepealse 9/1 ja 9/2 korterelamute lif…"
type textarea "x"
type textarea "Tere KAlle! Ka Tere! Palun hinnapakkumist Mäepealse 9/1 ja 9/2 korterelamute li…"
type textarea "x"
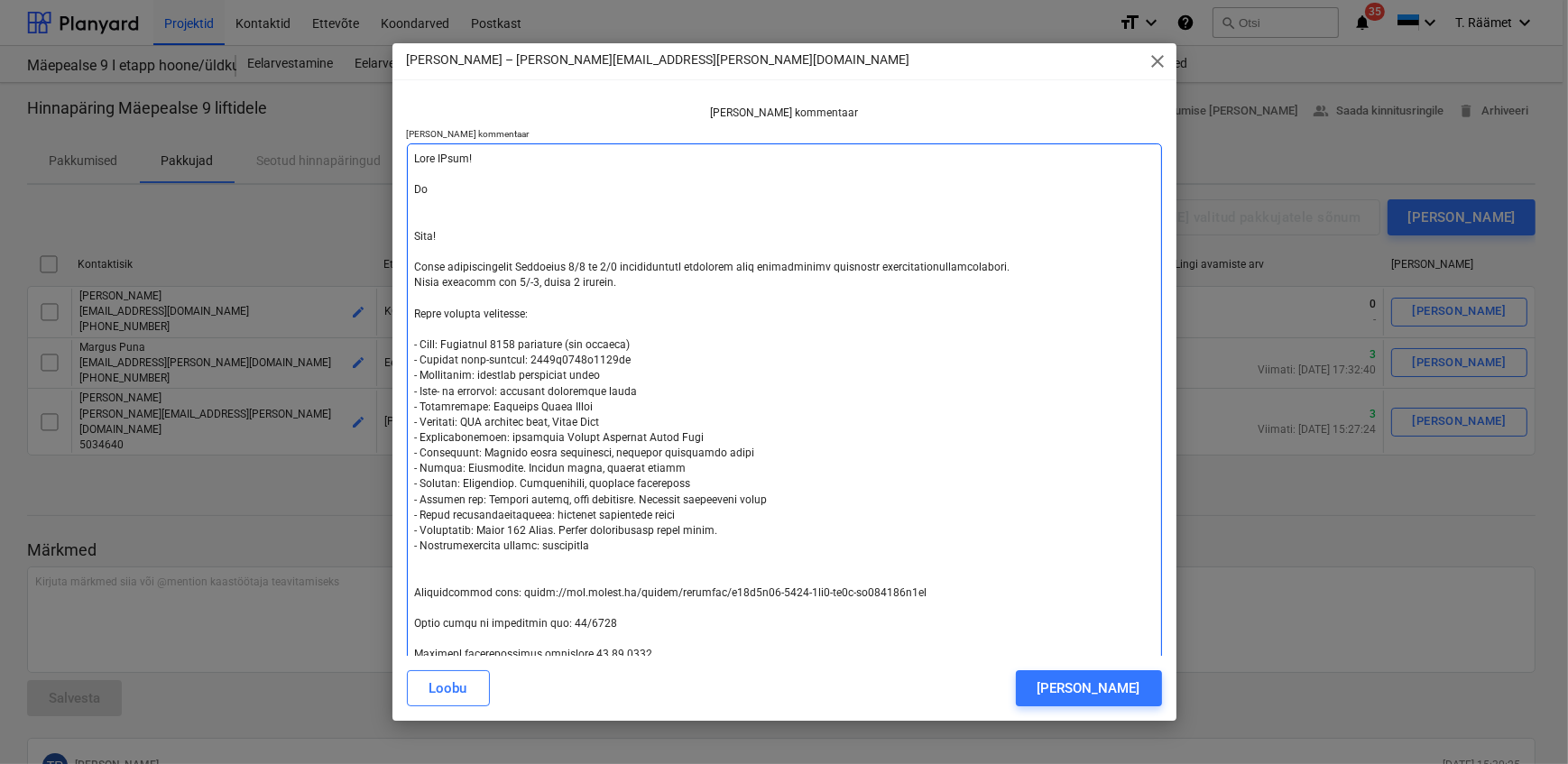
type textarea "Tere KAlle! Kas Tere! Palun hinnapakkumist Mäepealse 9/1 ja 9/2 korterelamute l…"
type textarea "x"
type textarea "Tere KAlle! Kas Tere! Palun hinnapakkumist Mäepealse 9/1 ja 9/2 korterelamute l…"
type textarea "x"
type textarea "Tere KAlle! Kas o Tere! Palun hinnapakkumist Mäepealse 9/1 ja 9/2 korterelamute…"
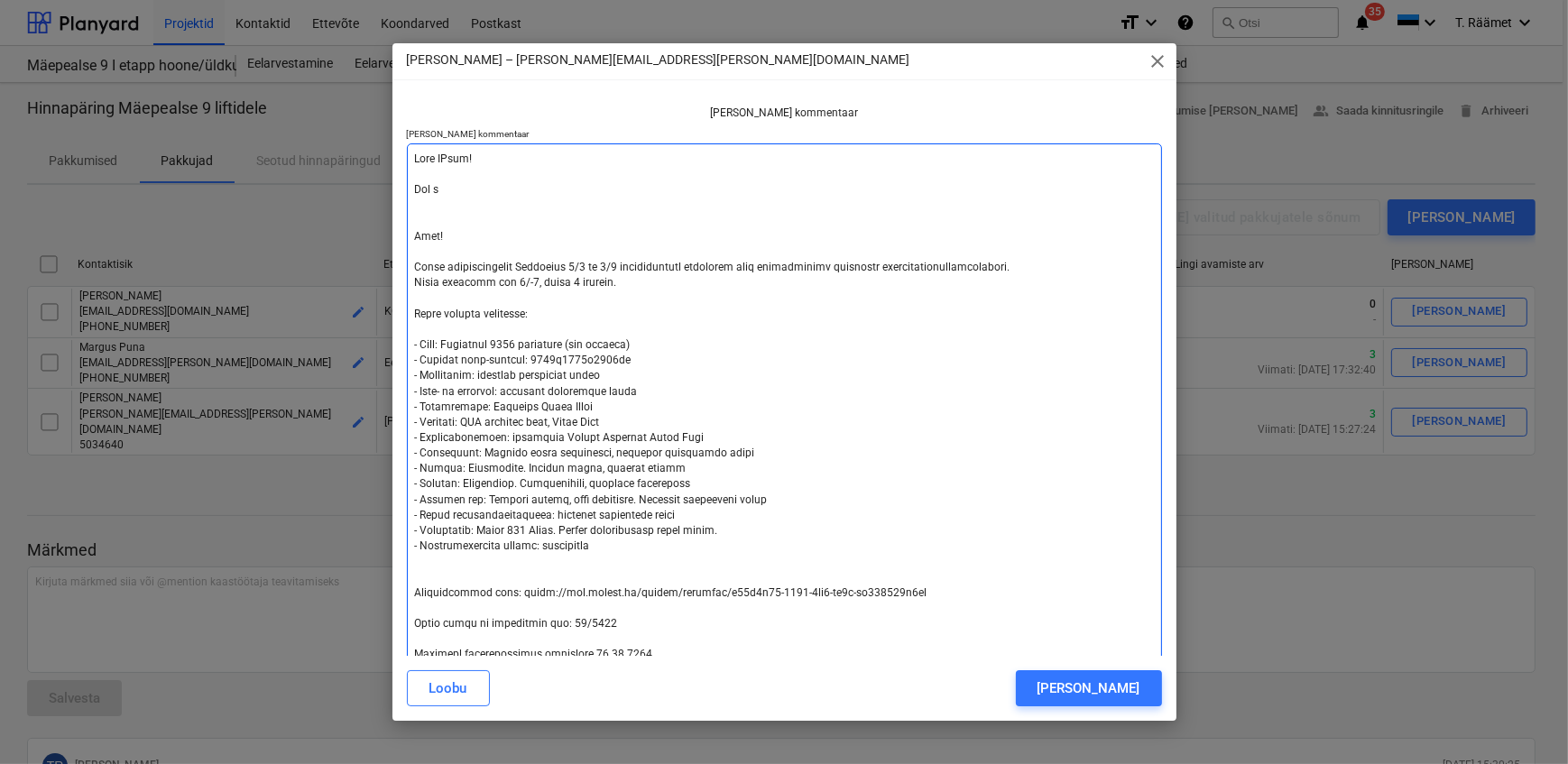
type textarea "x"
type textarea "Tere KAlle! Kas ol Tere! Palun hinnapakkumist Mäepealse 9/1 ja 9/2 korterelamut…"
type textarea "x"
type textarea "Tere KAlle! Kas ole Tere! Palun hinnapakkumist Mäepealse 9/1 ja 9/2 korterelamu…"
type textarea "x"
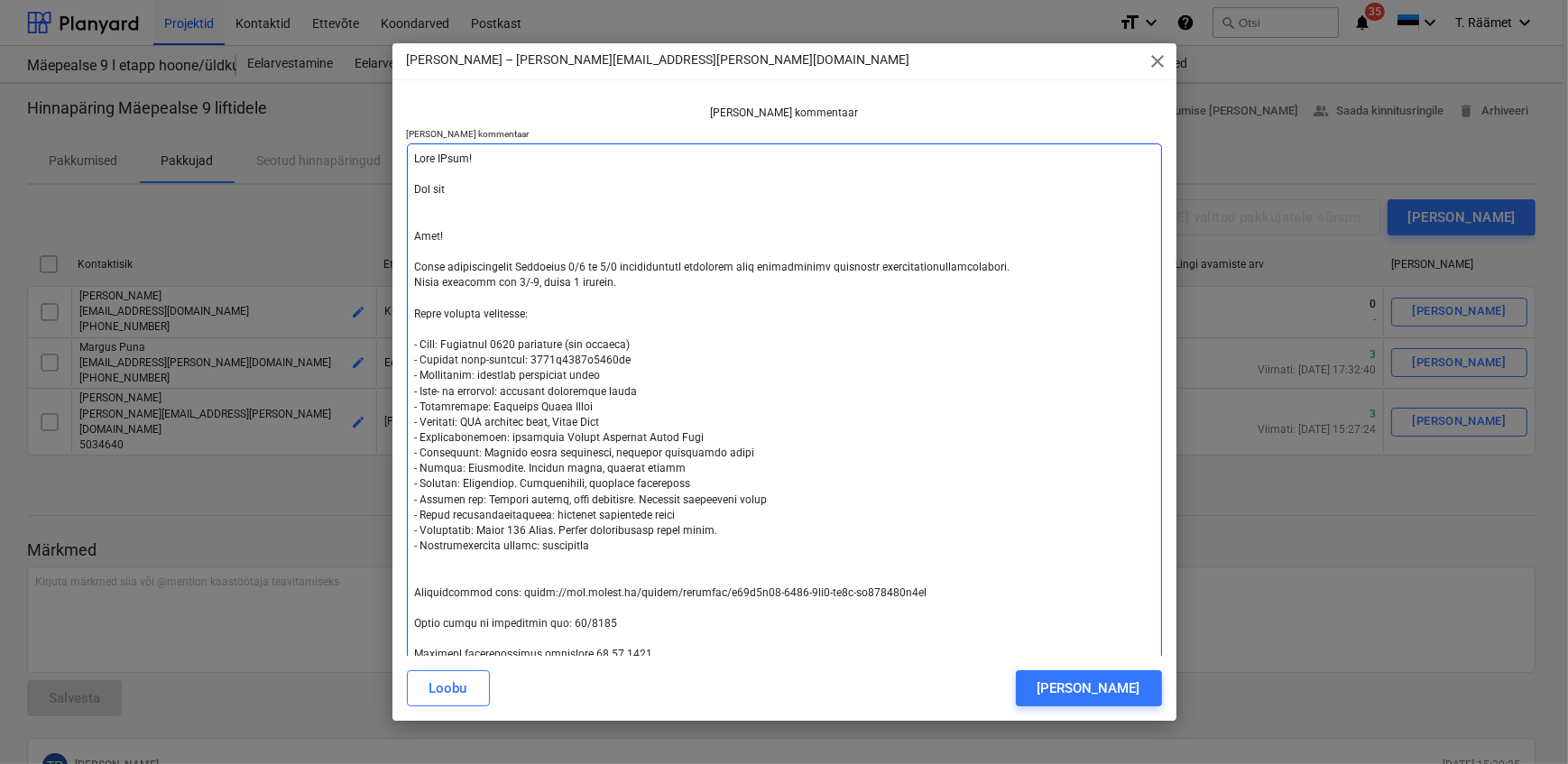
type textarea "Tere KAlle! Kas oled Tere! Palun hinnapakkumist Mäepealse 9/1 ja 9/2 korterelam…"
type textarea "x"
type textarea "Tere KAlle! Kas oled Tere! Palun hinnapakkumist Mäepealse 9/1 ja 9/2 korterelam…"
type textarea "x"
type textarea "Tere KAlle! Kas oled p Tere! Palun hinnapakkumist Mäepealse 9/1 ja 9/2 korterel…"
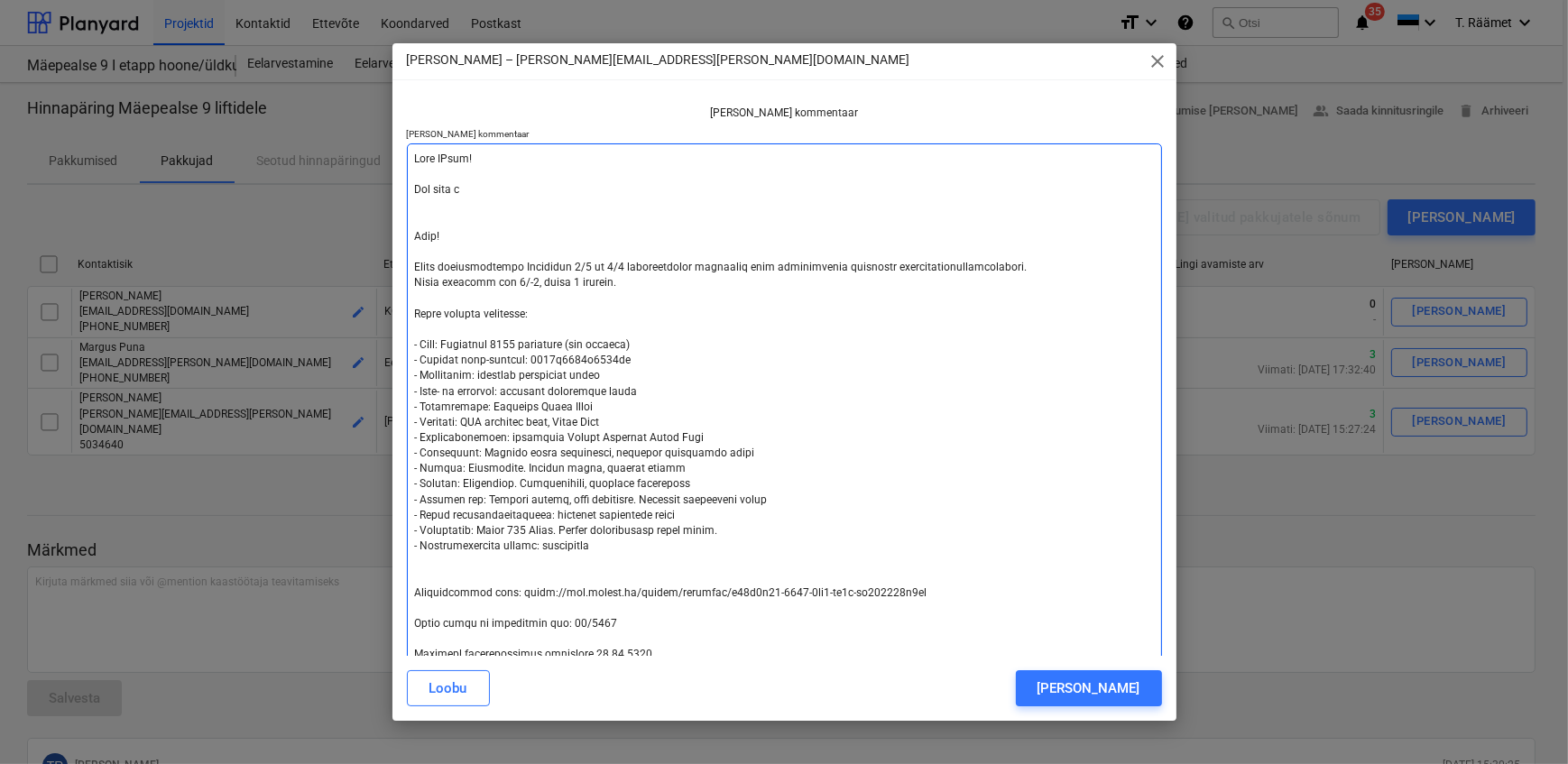
type textarea "x"
type textarea "Tere KAlle! Kas oled pa Tere! Palun hinnapakkumist Mäepealse 9/1 ja 9/2 kortere…"
type textarea "x"
type textarea "Tere KAlle! Kas oled pak Tere! Palun hinnapakkumist Mäepealse 9/1 ja 9/2 korter…"
type textarea "x"
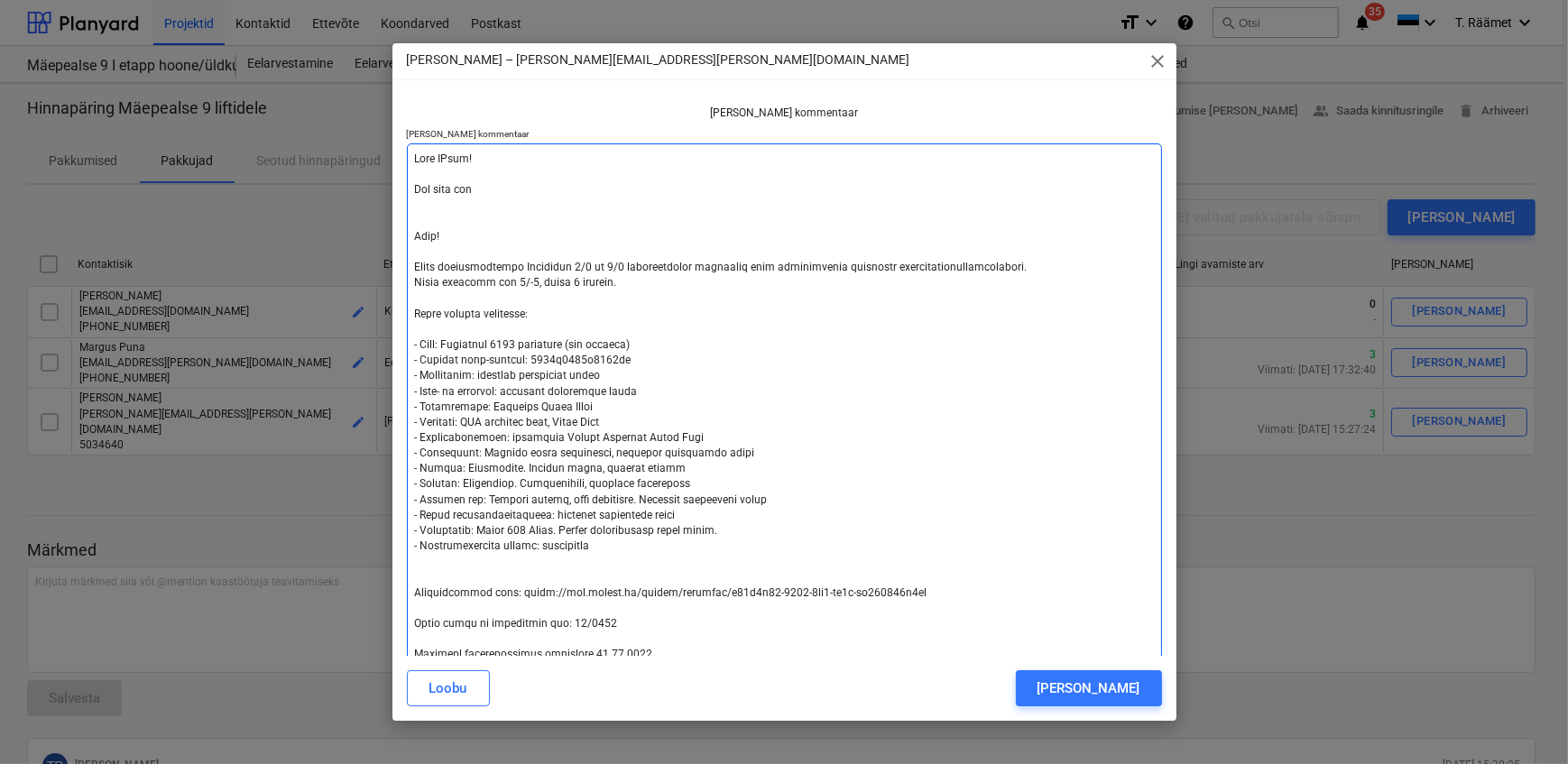
type textarea "Tere KAlle! Kas oled pakk Tere! Palun hinnapakkumist Mäepealse 9/1 ja 9/2 korte…"
type textarea "x"
type textarea "Tere KAlle! Kas oled pakku Tere! Palun hinnapakkumist Mäepealse 9/1 ja 9/2 kort…"
type textarea "x"
type textarea "Tere KAlle! Kas oled pakkum Tere! Palun hinnapakkumist Mäepealse 9/1 ja 9/2 kor…"
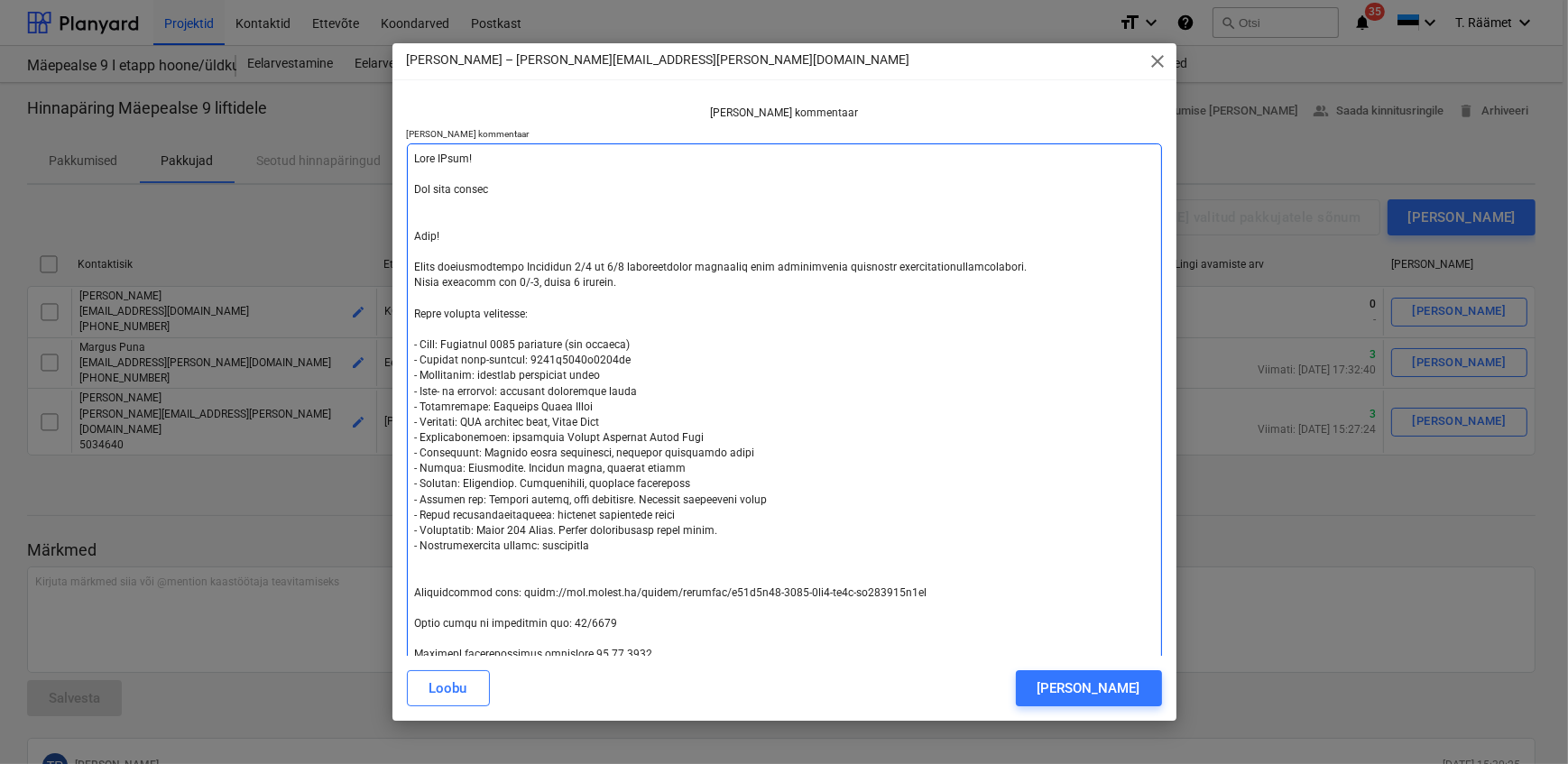
type textarea "x"
type textarea "Tere KAlle! Kas oled pakkumi Tere! Palun hinnapakkumist Mäepealse 9/1 ja 9/2 ko…"
type textarea "x"
type textarea "Tere KAlle! Kas oled pakkumis Tere! Palun hinnapakkumist Mäepealse 9/1 ja 9/2 k…"
type textarea "x"
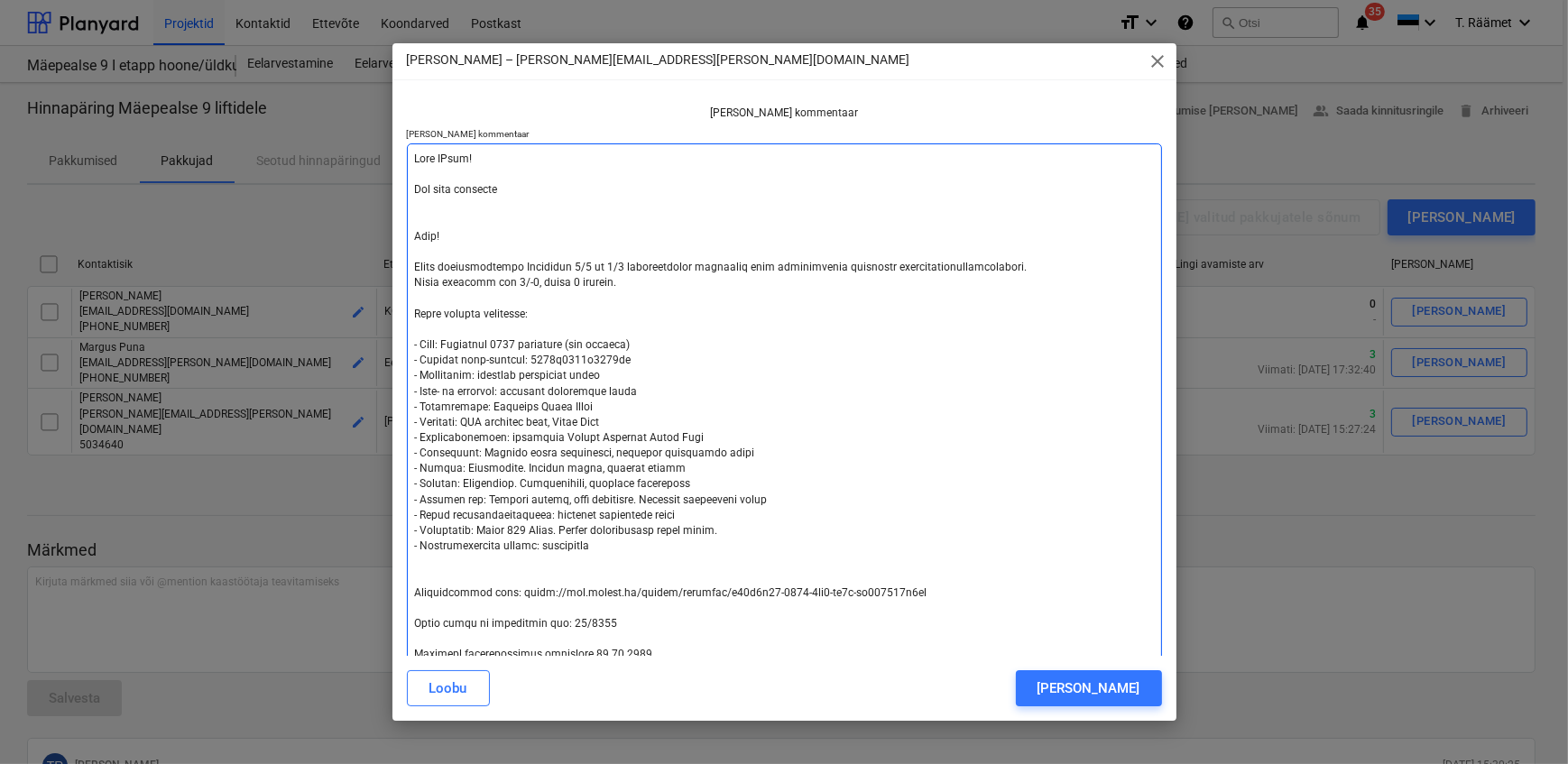
type textarea "Tere KAlle! Kas oled pakkumist Tere! Palun hinnapakkumist Mäepealse 9/1 ja 9/2 …"
type textarea "x"
type textarea "Tere KAlle! Kas oled pakkumist Tere! Palun hinnapakkumist Mäepealse 9/1 ja 9/2 …"
type textarea "x"
type textarea "Tere KAlle! Kas oled pakkumist t Tere! Palun hinnapakkumist Mäepealse 9/1 ja 9/…"
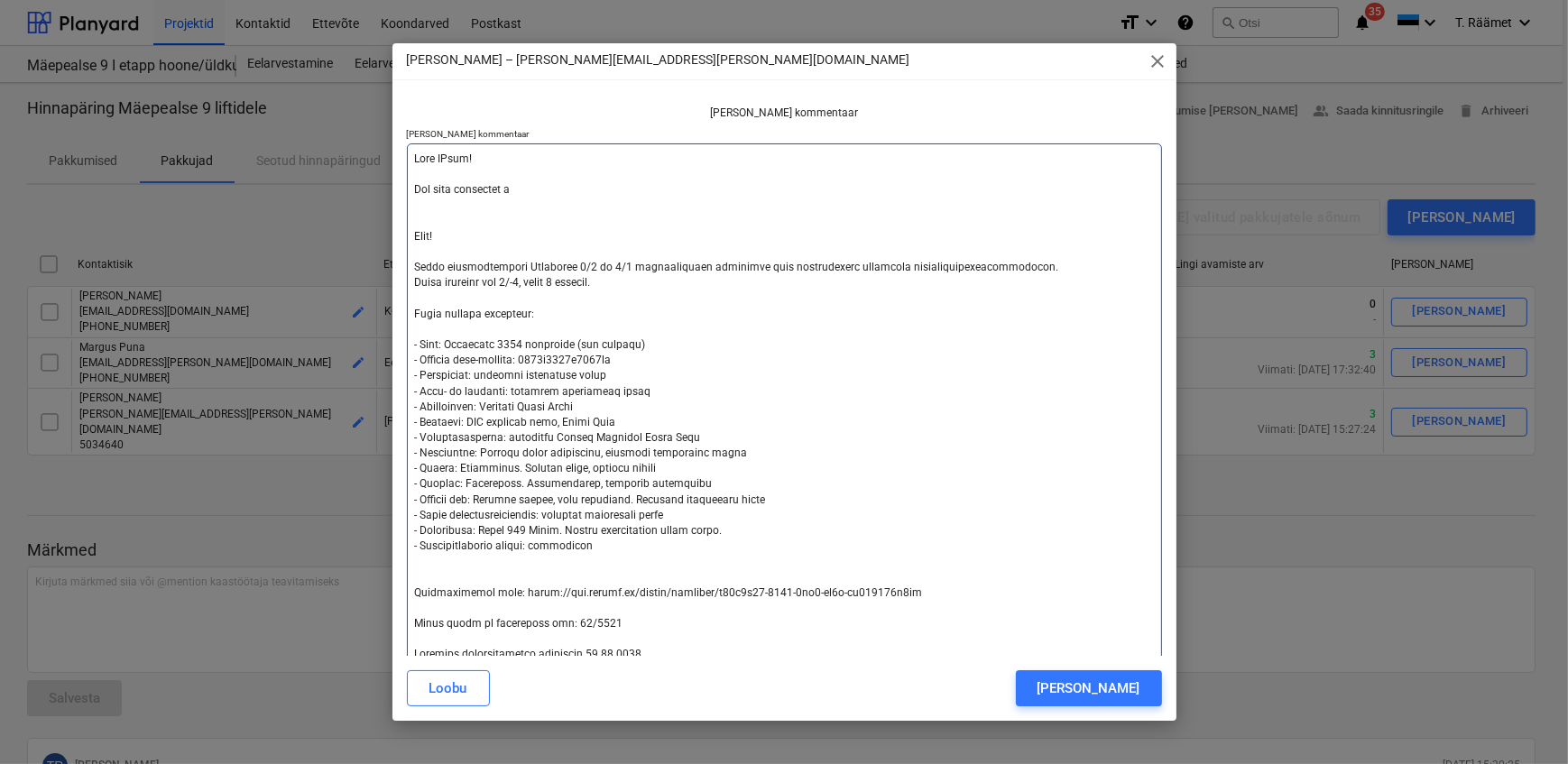
type textarea "x"
type textarea "Tere KAlle! Kas oled pakkumist te Tere! Palun hinnapakkumist Mäepealse 9/1 ja 9…"
type textarea "x"
type textarea "Tere KAlle! Kas oled pakkumist teg Tere! Palun hinnapakkumist Mäepealse 9/1 ja …"
type textarea "x"
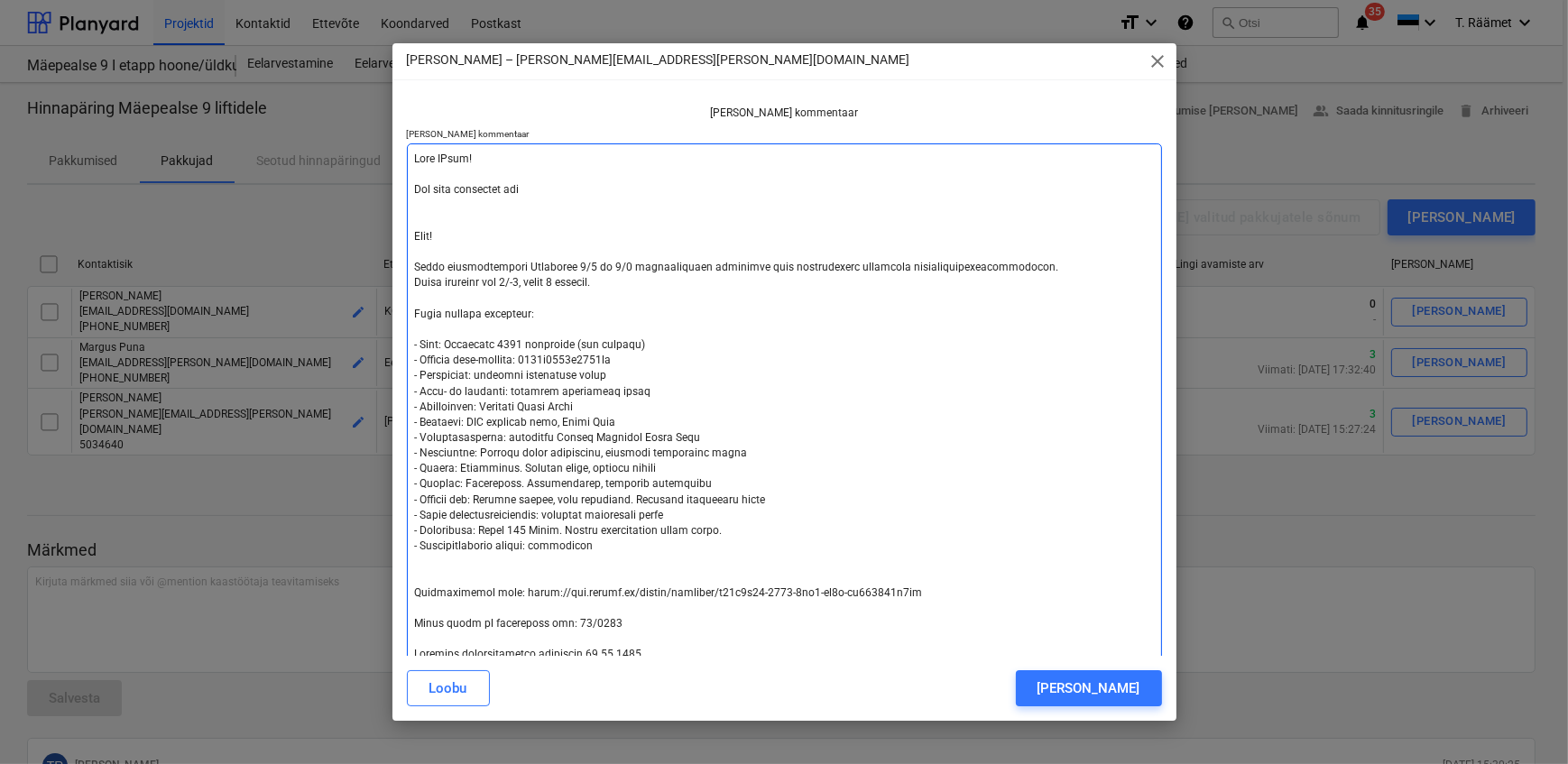
type textarea "Tere KAlle! Kas oled pakkumist tege Tere! Palun hinnapakkumist Mäepealse 9/1 ja…"
type textarea "x"
type textarea "Tere KAlle! Kas oled pakkumist tegem Tere! Palun hinnapakkumist Mäepealse 9/1 j…"
type textarea "x"
type textarea "Tere KAlle! Kas oled pakkumist tegema Tere! Palun hinnapakkumist Mäepealse 9/1 …"
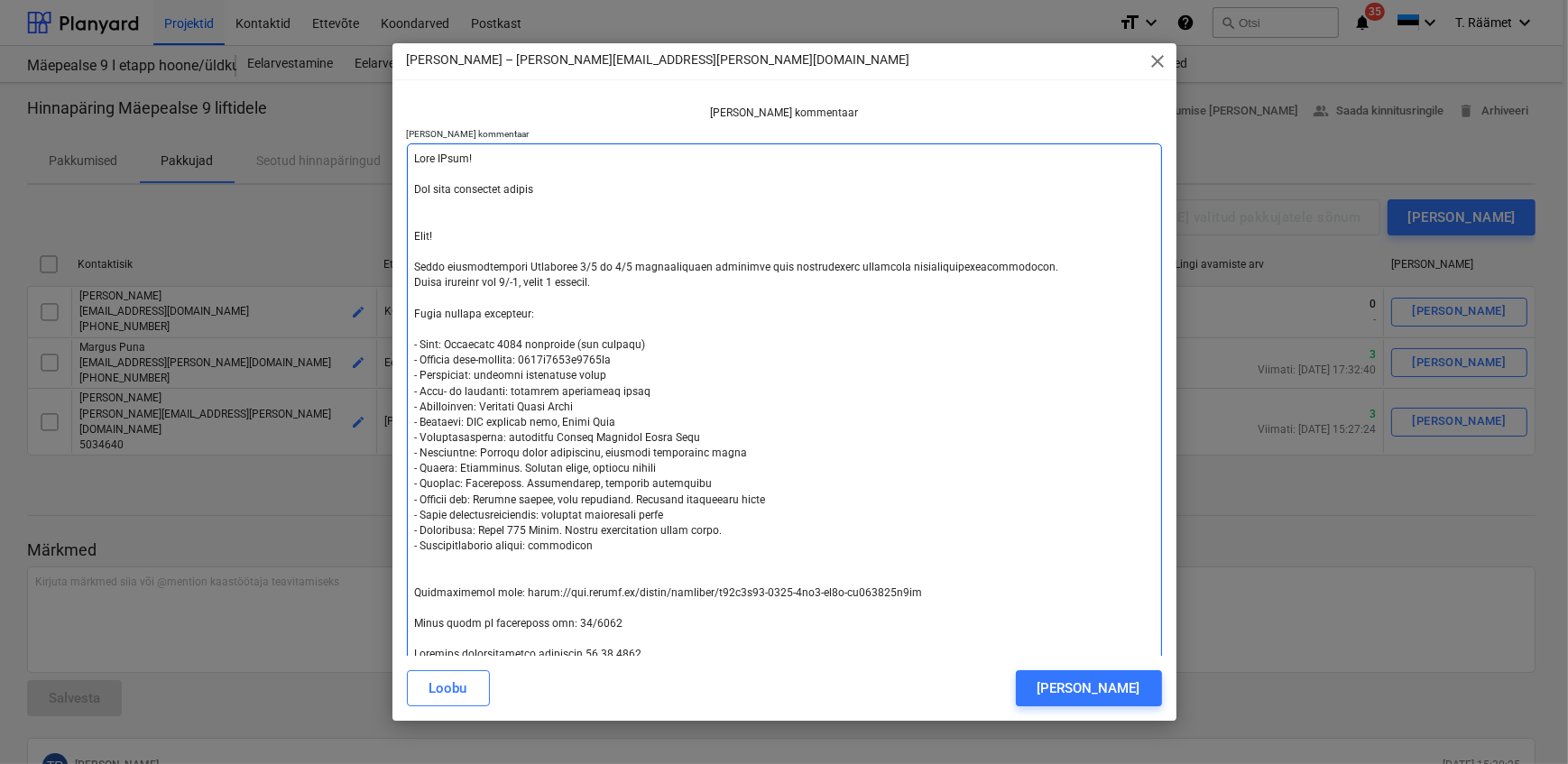
type textarea "x"
type textarea "Tere KAlle! Kas oled pakkumist tegemas Tere! Palun hinnapakkumist Mäepealse 9/1…"
type textarea "x"
type textarea "Tere KAlle! Kas oled pakkumist tegemas? Tere! Palun hinnapakkumist Mäepealse 9/…"
click at [445, 156] on textarea at bounding box center [784, 507] width 755 height 728
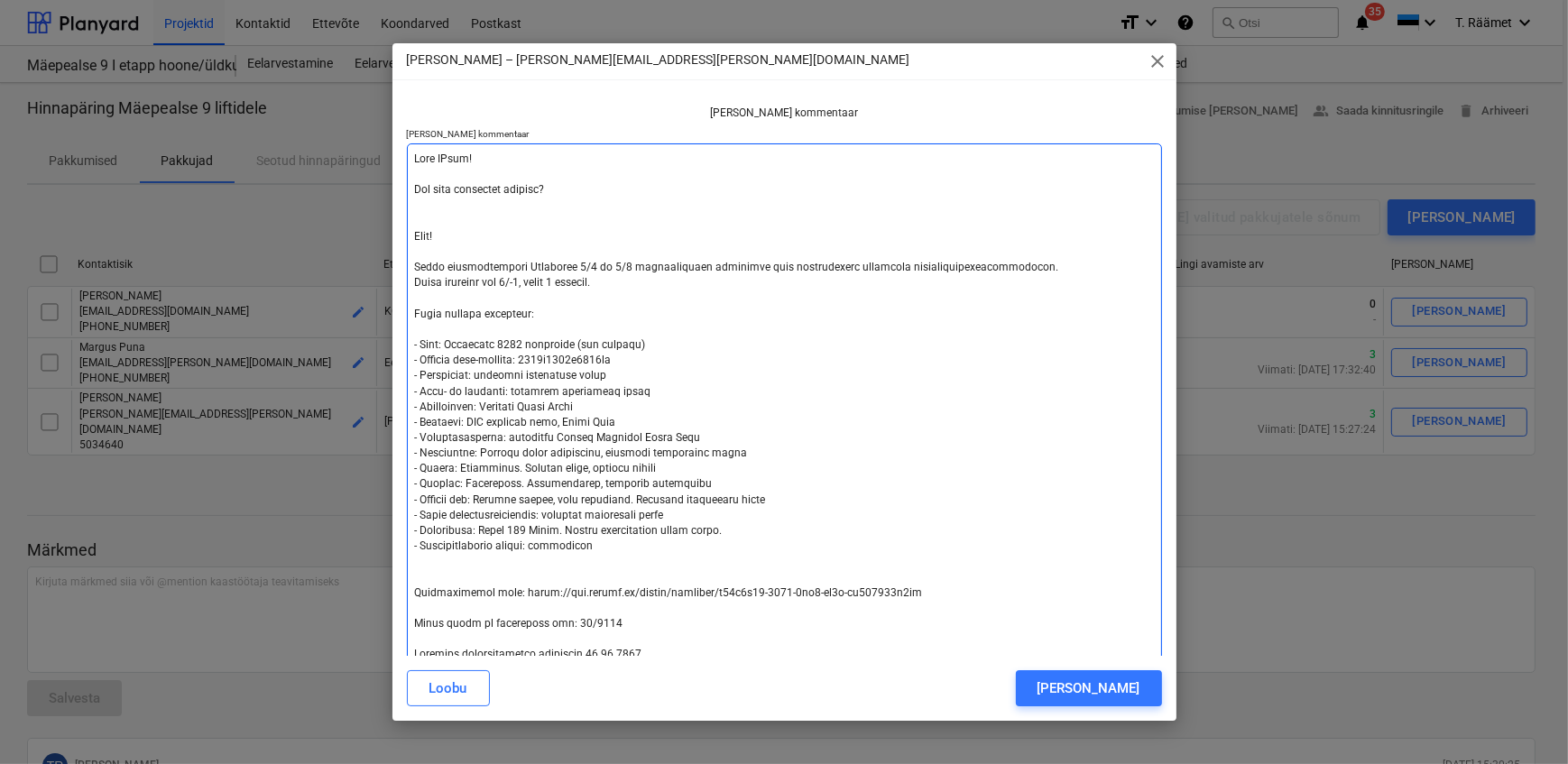
type textarea "x"
type textarea "Tere Klle! Kas oled pakkumist tegemas? Tere! Palun hinnapakkumist Mäepealse 9/1…"
type textarea "x"
type textarea "Tere Kalle! Kas oled pakkumist tegemas? Tere! Palun hinnapakkumist Mäepealse 9/…"
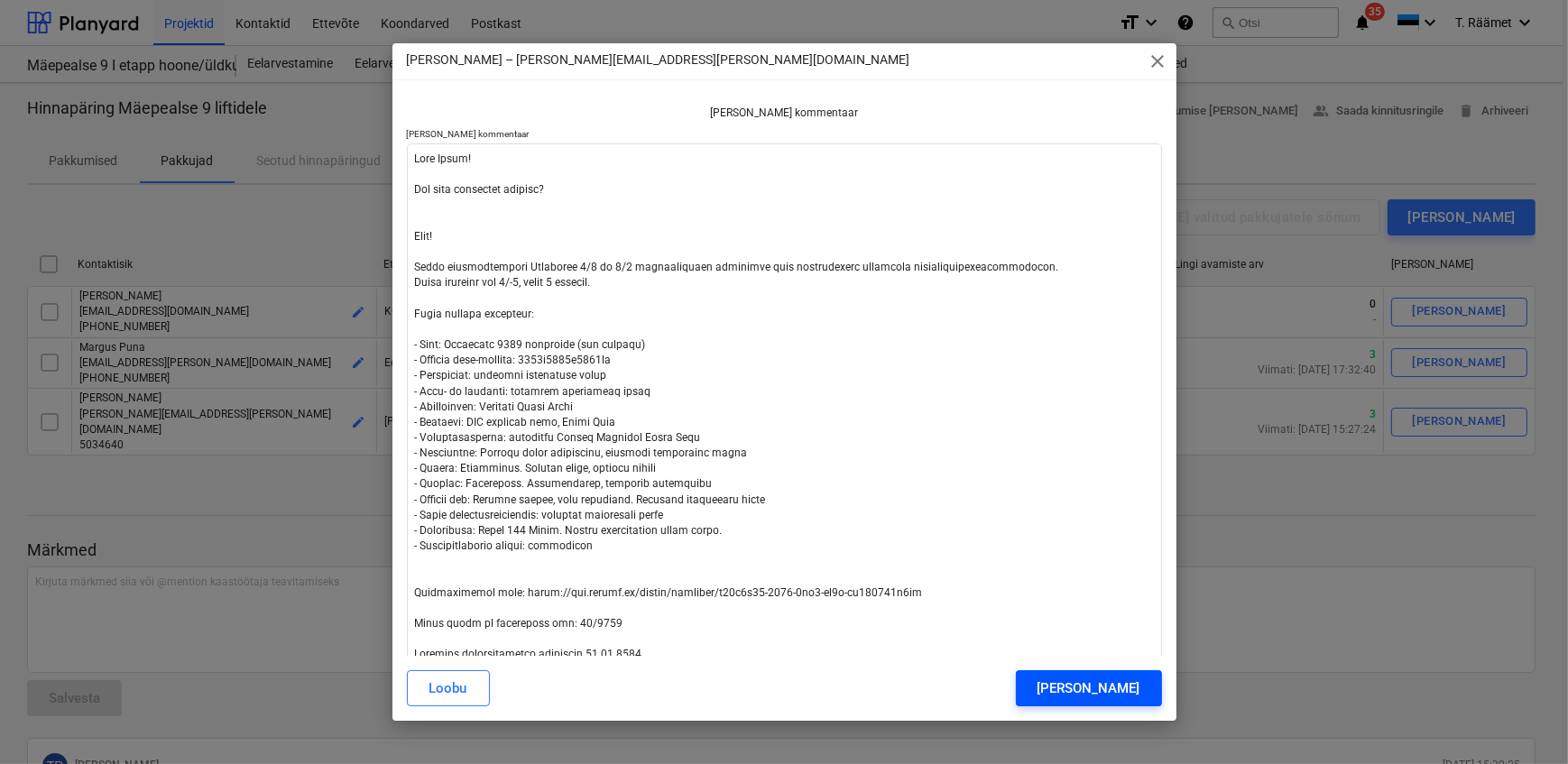
click at [1084, 689] on div "[PERSON_NAME]" at bounding box center [1089, 688] width 103 height 24
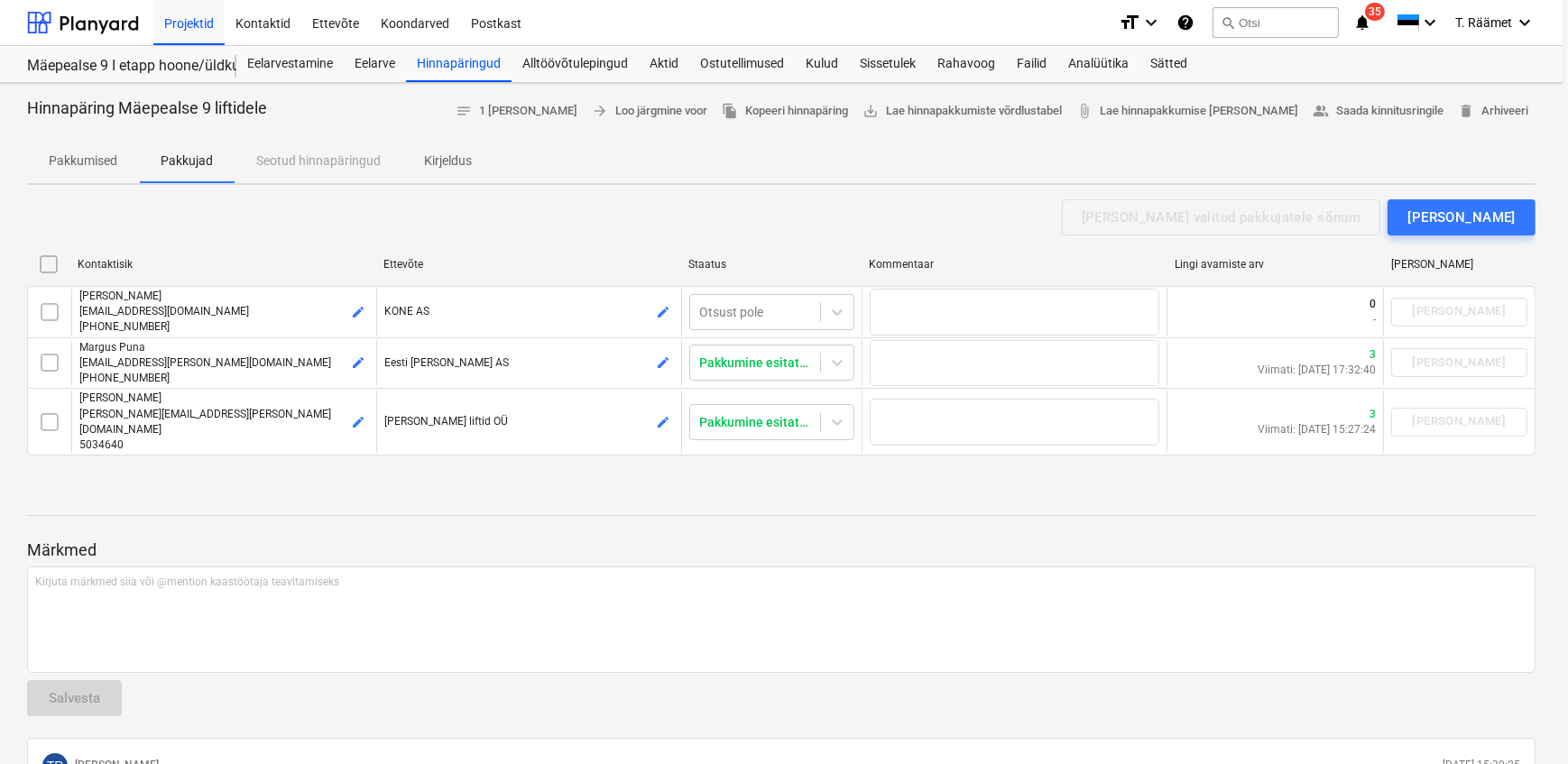
type textarea "x"
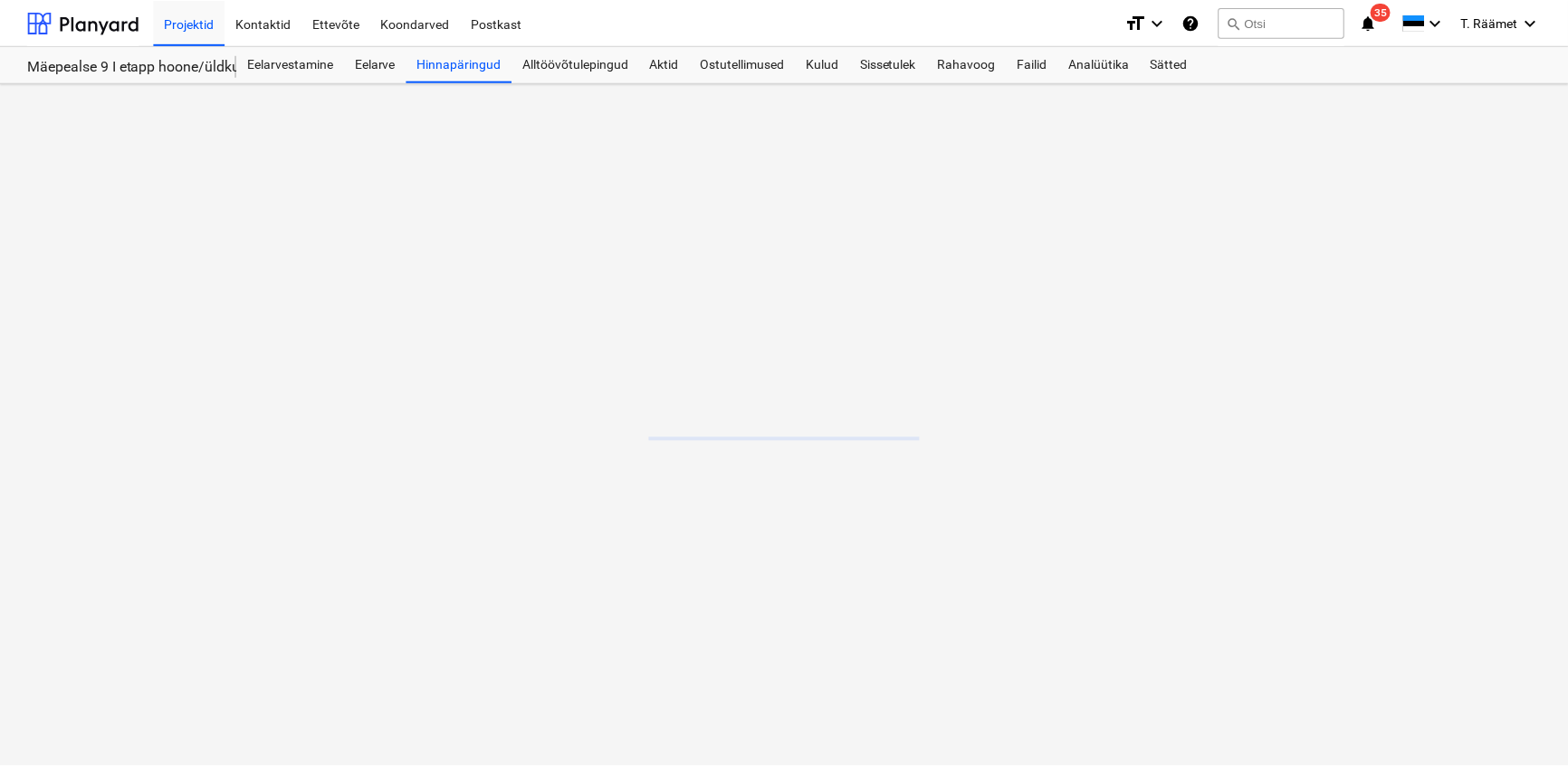
scroll to position [3534, 0]
